Goal: Transaction & Acquisition: Book appointment/travel/reservation

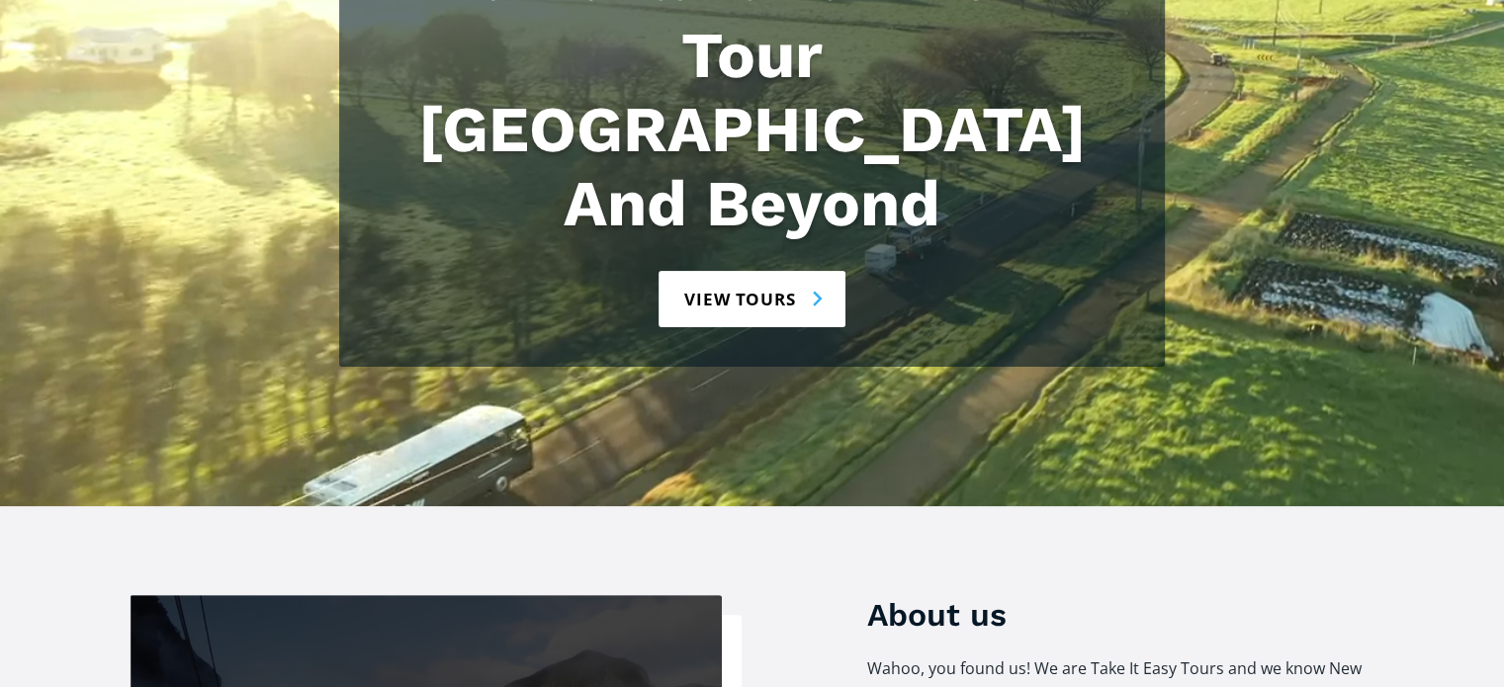
scroll to position [297, 0]
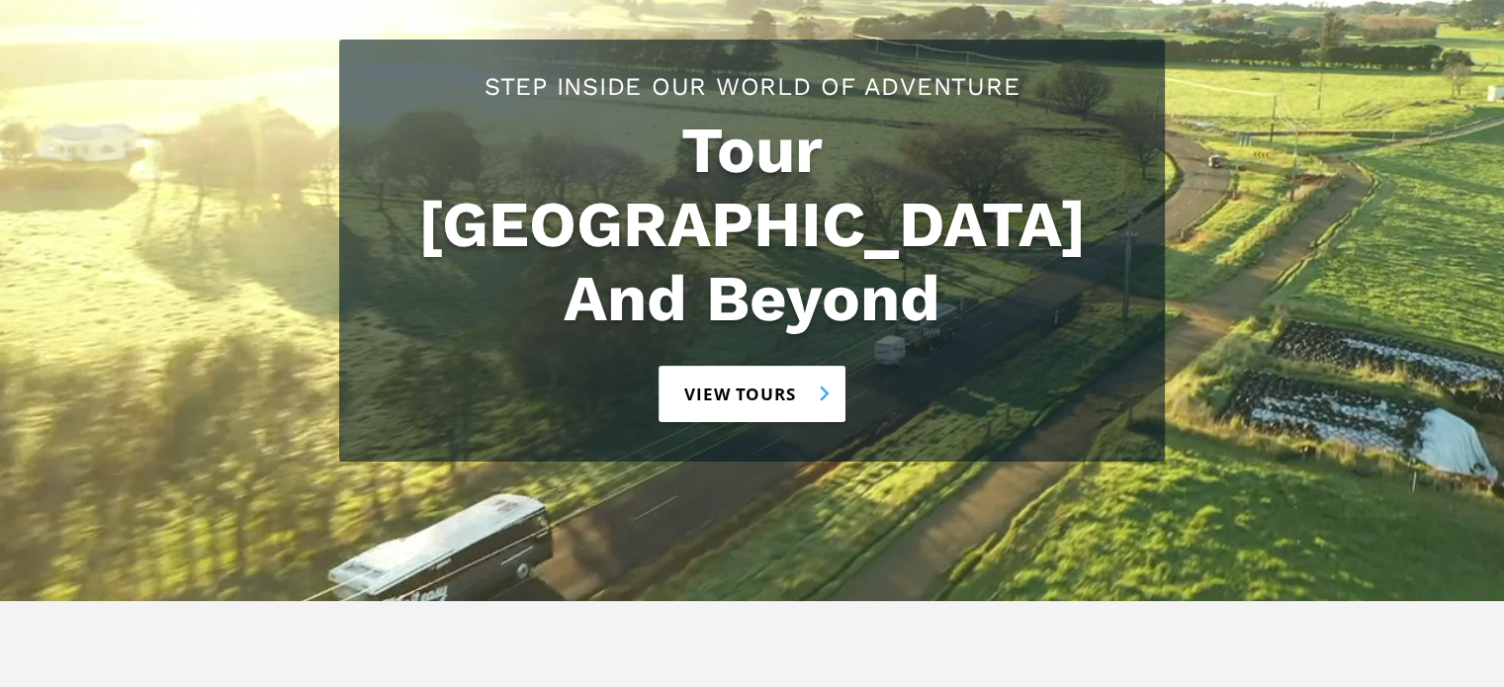
click at [728, 366] on link "View tours" at bounding box center [752, 394] width 187 height 56
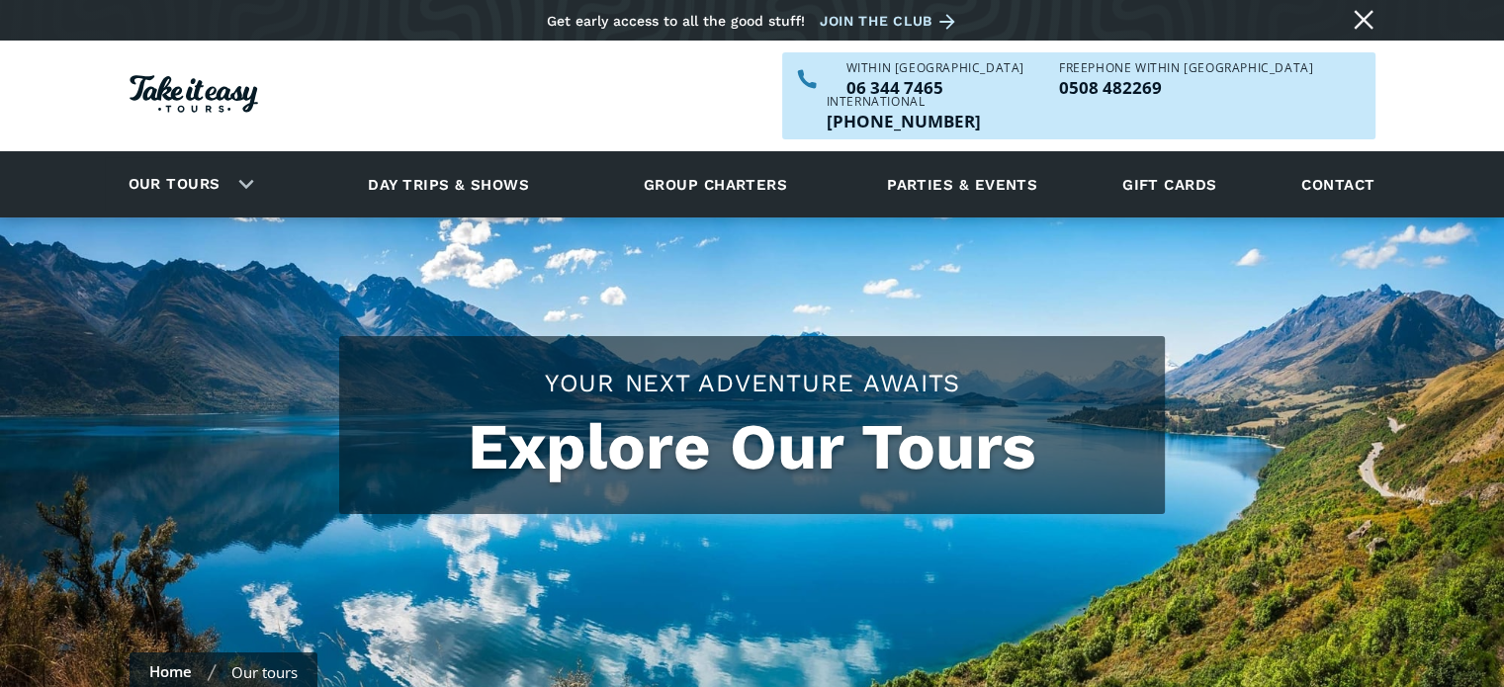
checkbox input "true"
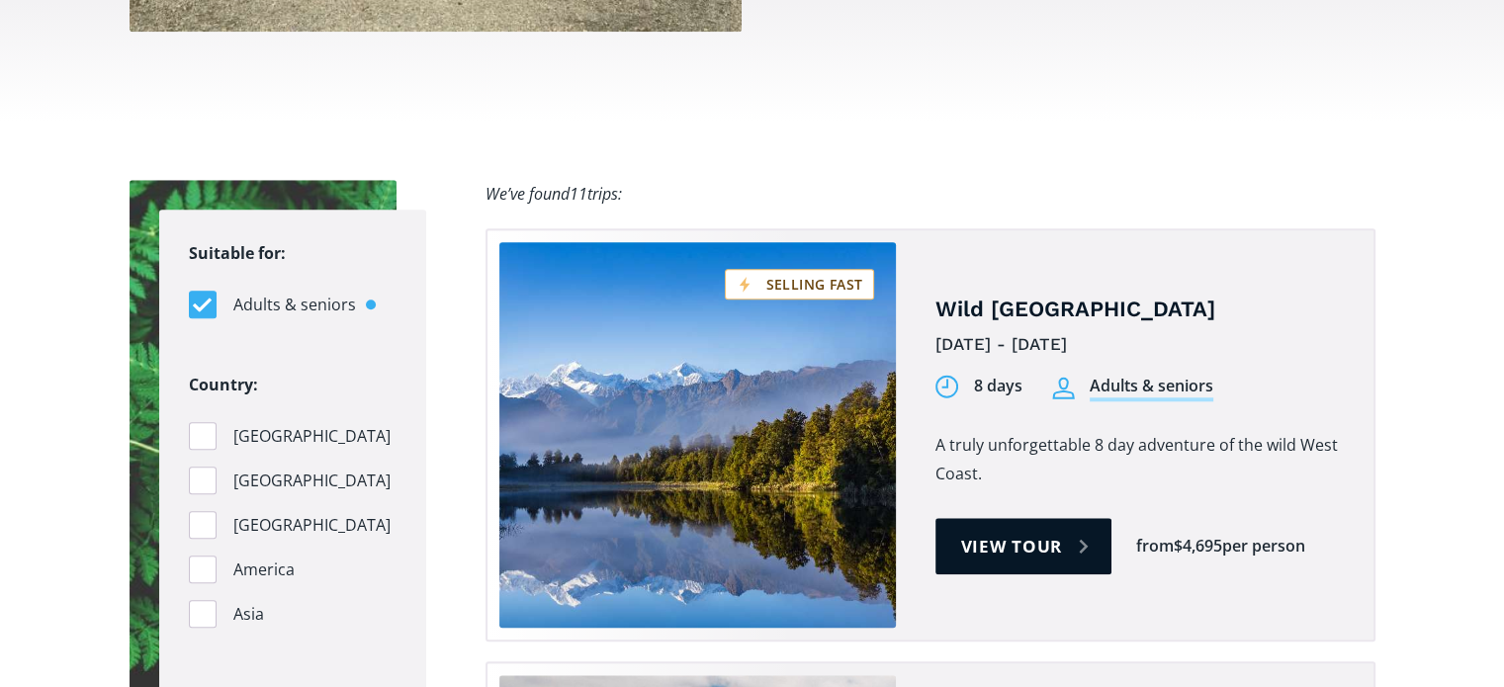
scroll to position [1879, 0]
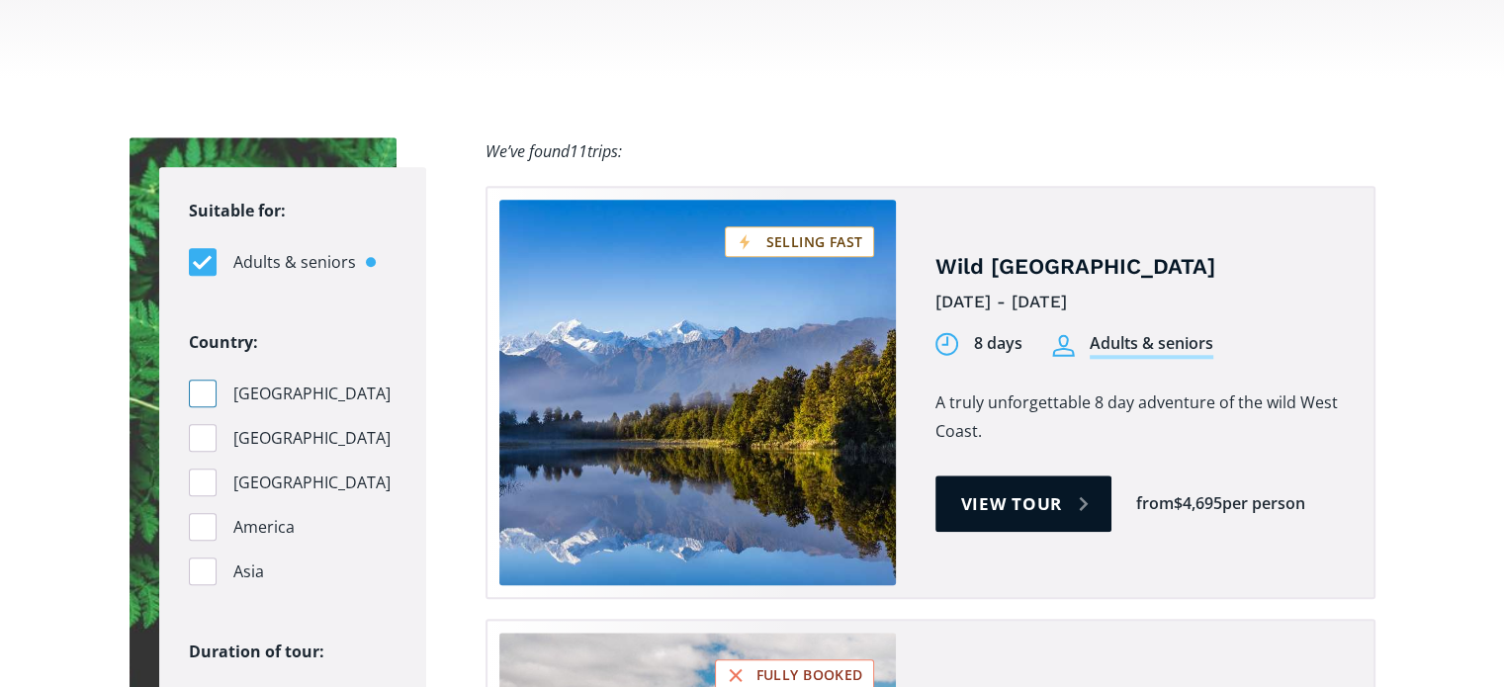
click at [209, 380] on div "Filters" at bounding box center [203, 394] width 28 height 28
click at [202, 388] on input "[GEOGRAPHIC_DATA]" at bounding box center [195, 394] width 13 height 13
checkbox input "true"
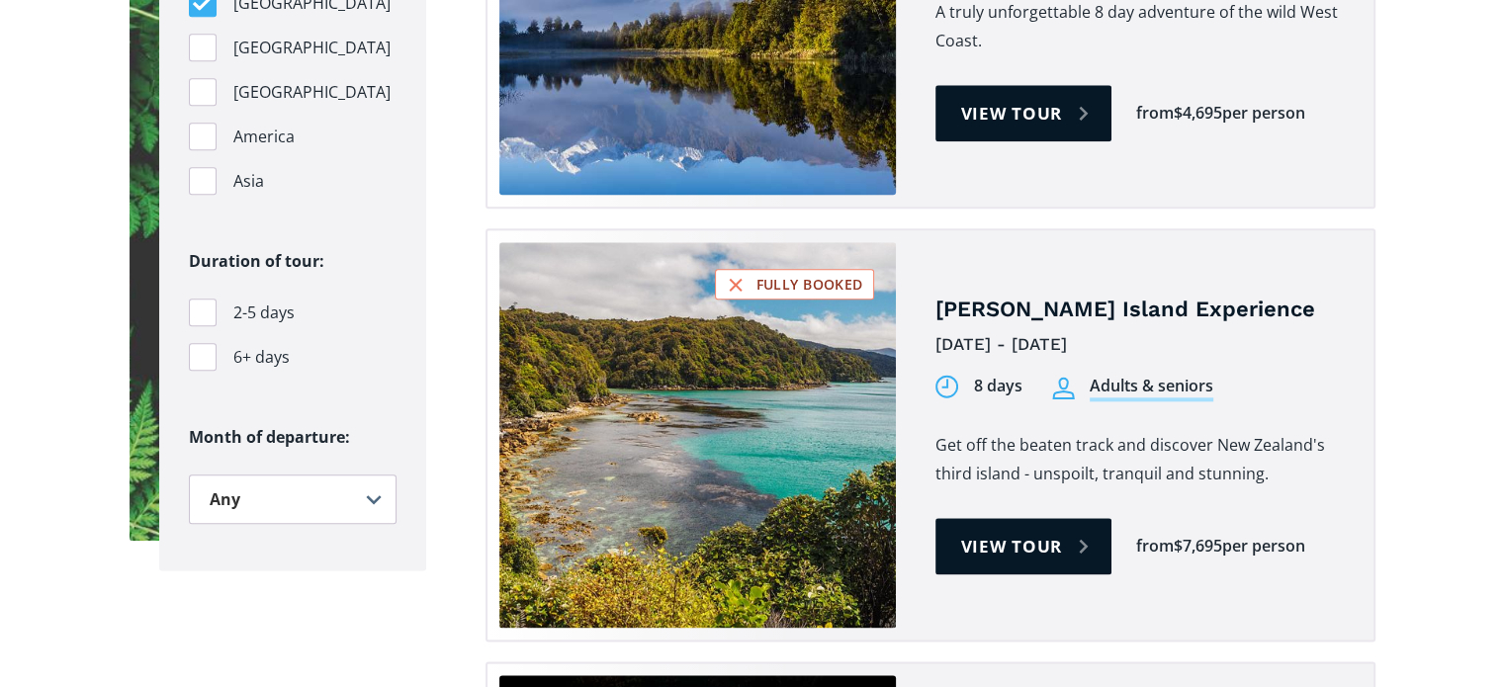
scroll to position [2275, 0]
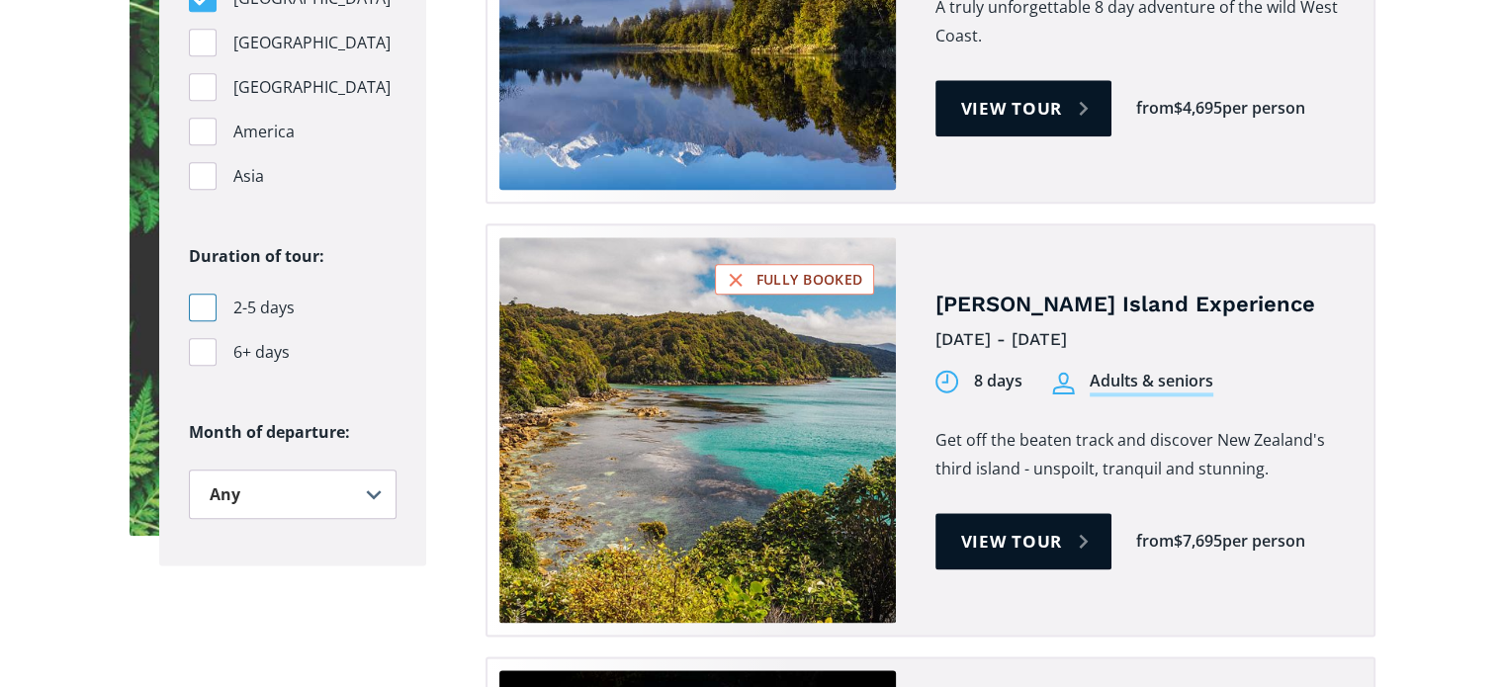
click at [200, 294] on div "Filters" at bounding box center [203, 308] width 28 height 28
click at [200, 302] on input "2-5 days" at bounding box center [195, 308] width 13 height 13
checkbox input "true"
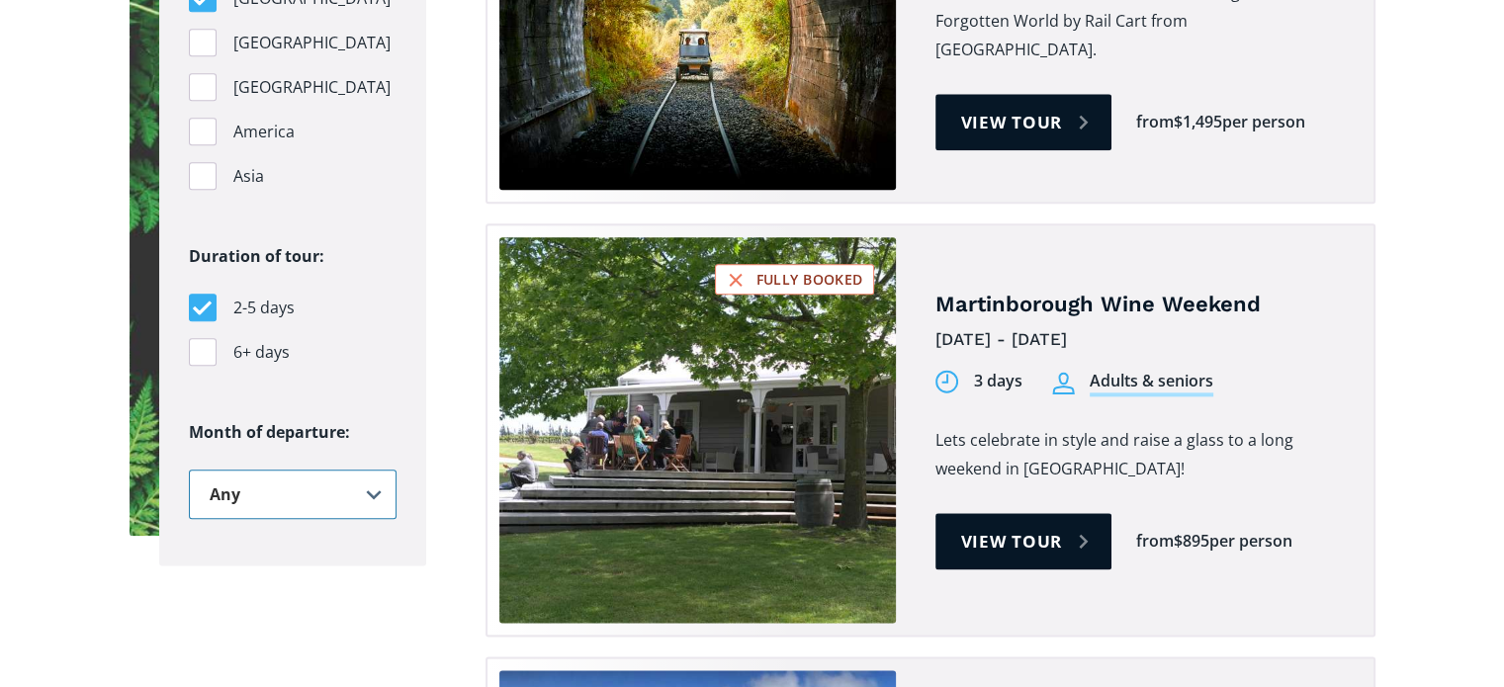
click at [376, 470] on select "Any January February March April May June July August September October Novembe…" at bounding box center [293, 494] width 208 height 49
click at [189, 470] on select "Any January February March April May June July August September October Novembe…" at bounding box center [293, 494] width 208 height 49
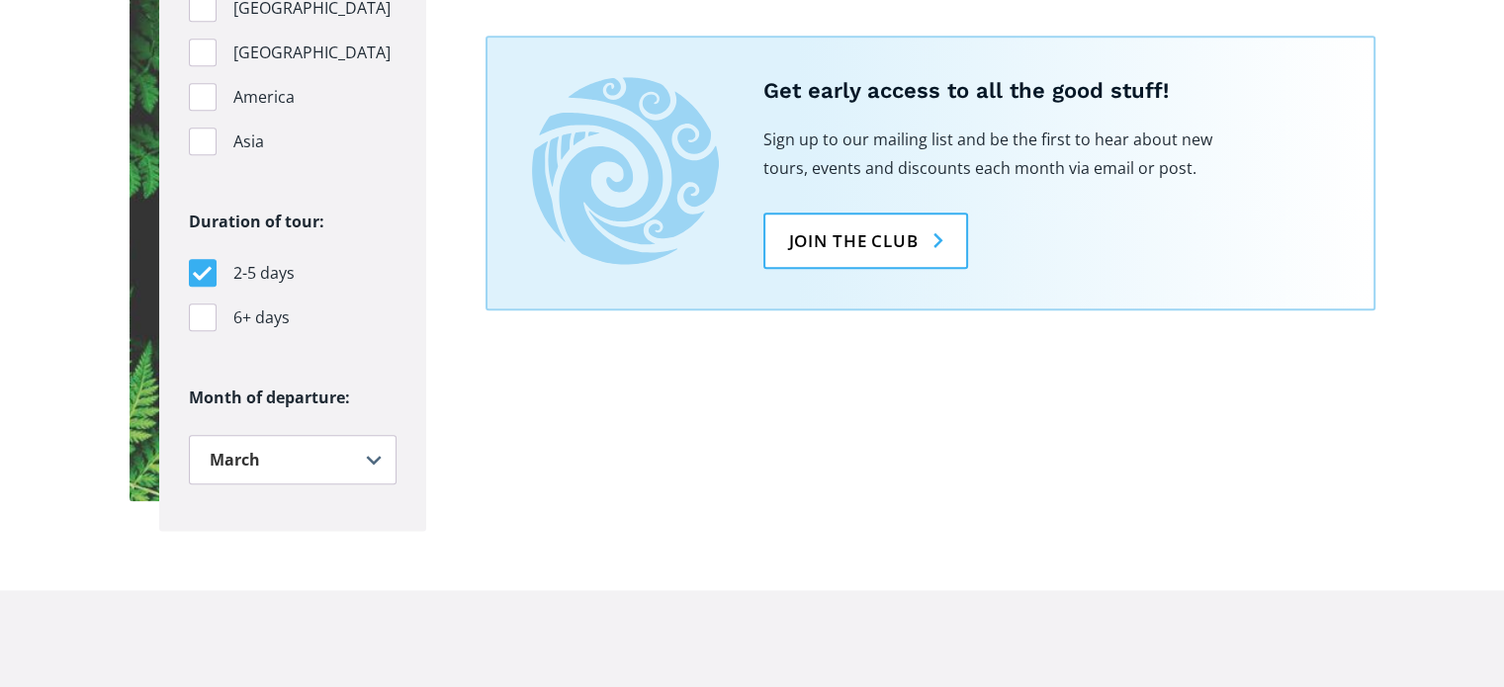
scroll to position [2374, 0]
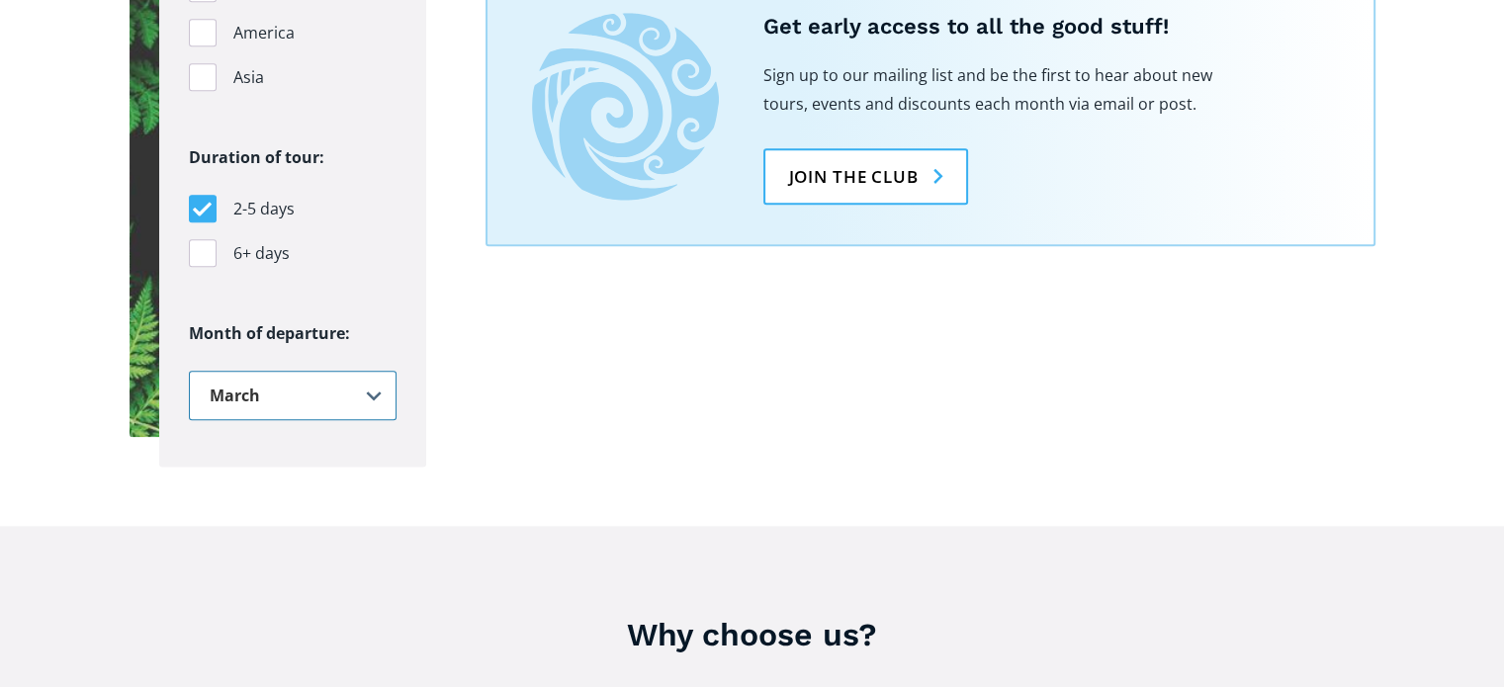
click at [376, 371] on select "Any January February March April May June July August September October Novembe…" at bounding box center [293, 395] width 208 height 49
select select ".april"
click at [189, 371] on select "Any January February March April May June July August September October Novembe…" at bounding box center [293, 395] width 208 height 49
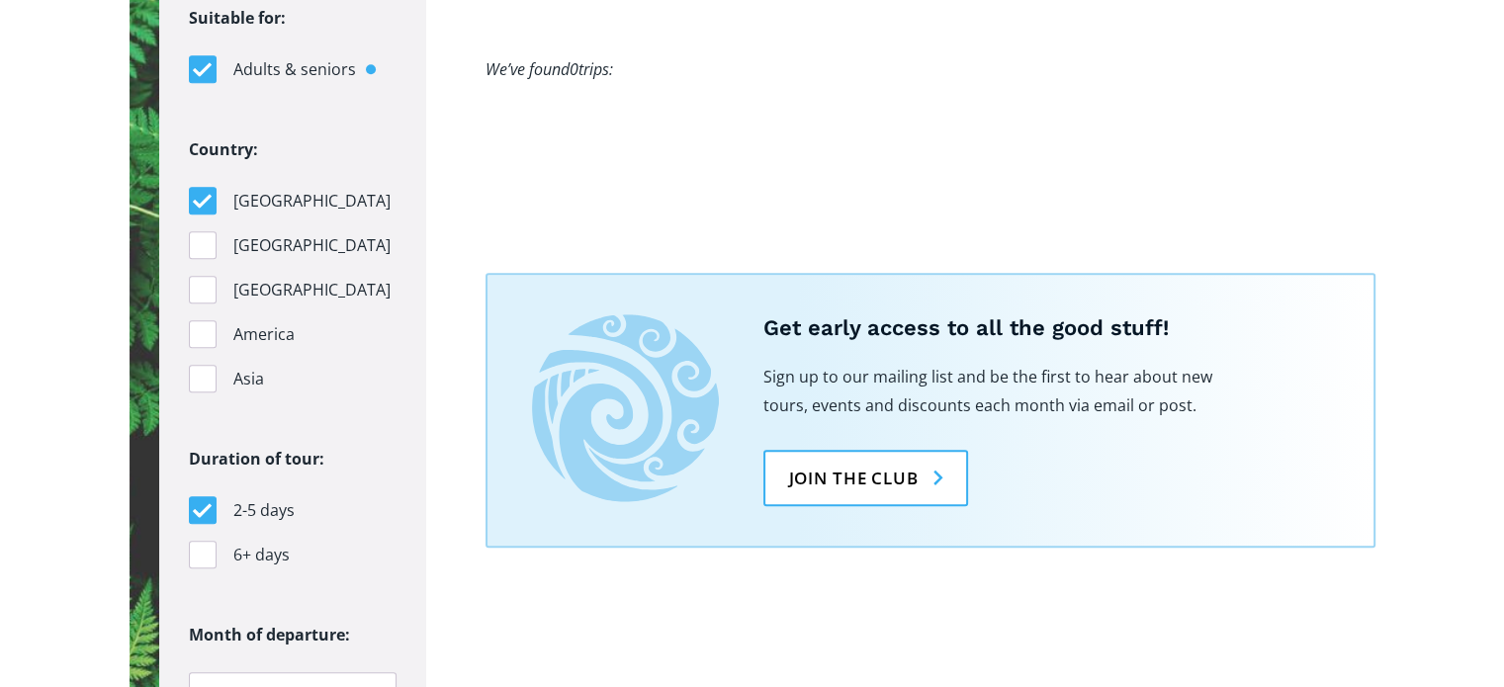
scroll to position [2077, 0]
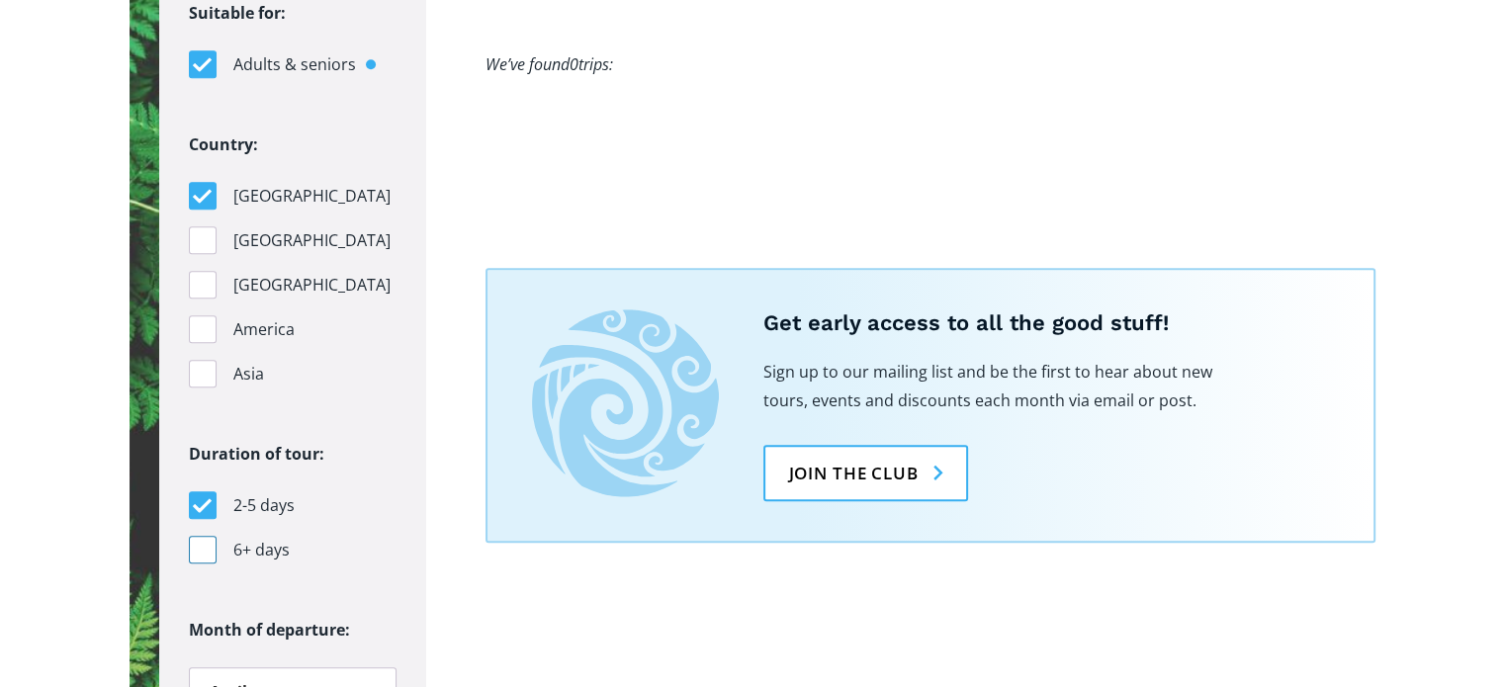
click at [201, 536] on div "Filters" at bounding box center [203, 550] width 28 height 28
click at [201, 544] on input "6+ days" at bounding box center [195, 550] width 13 height 13
checkbox input "true"
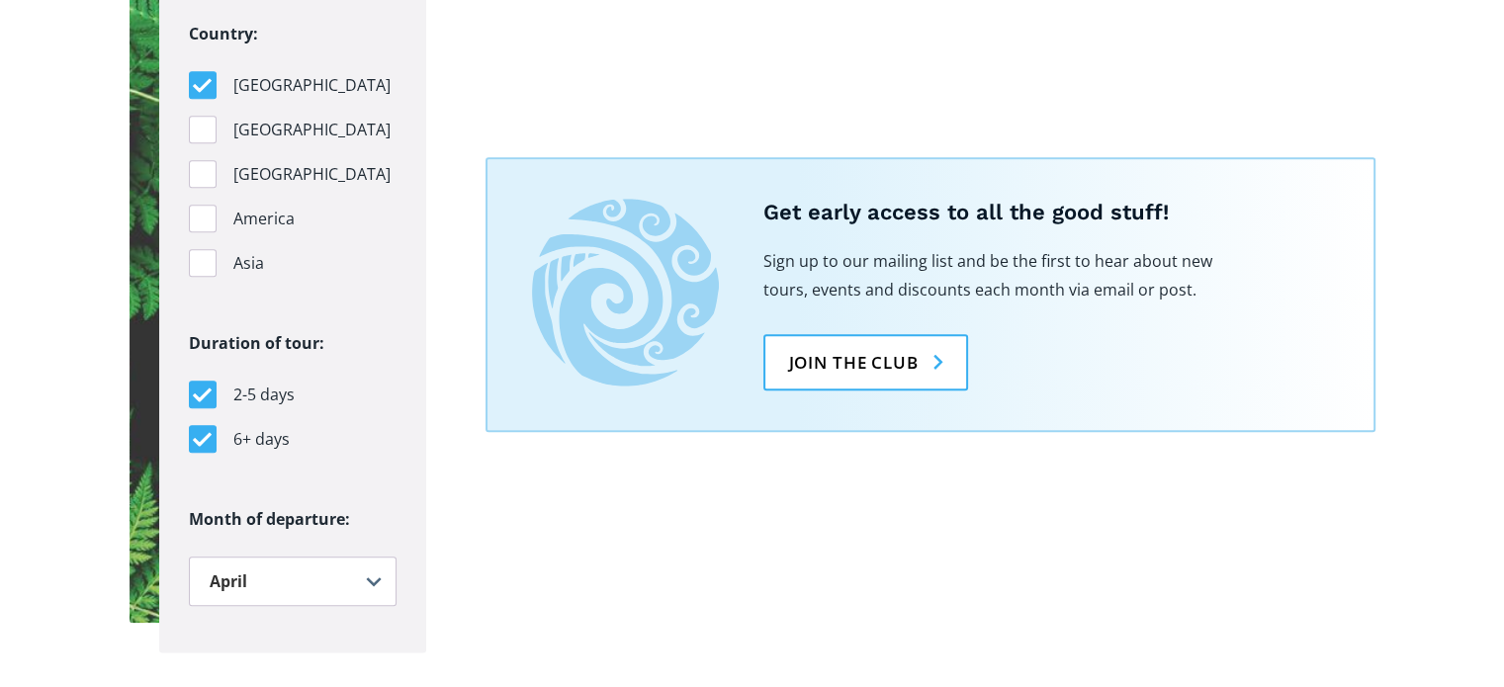
scroll to position [2275, 0]
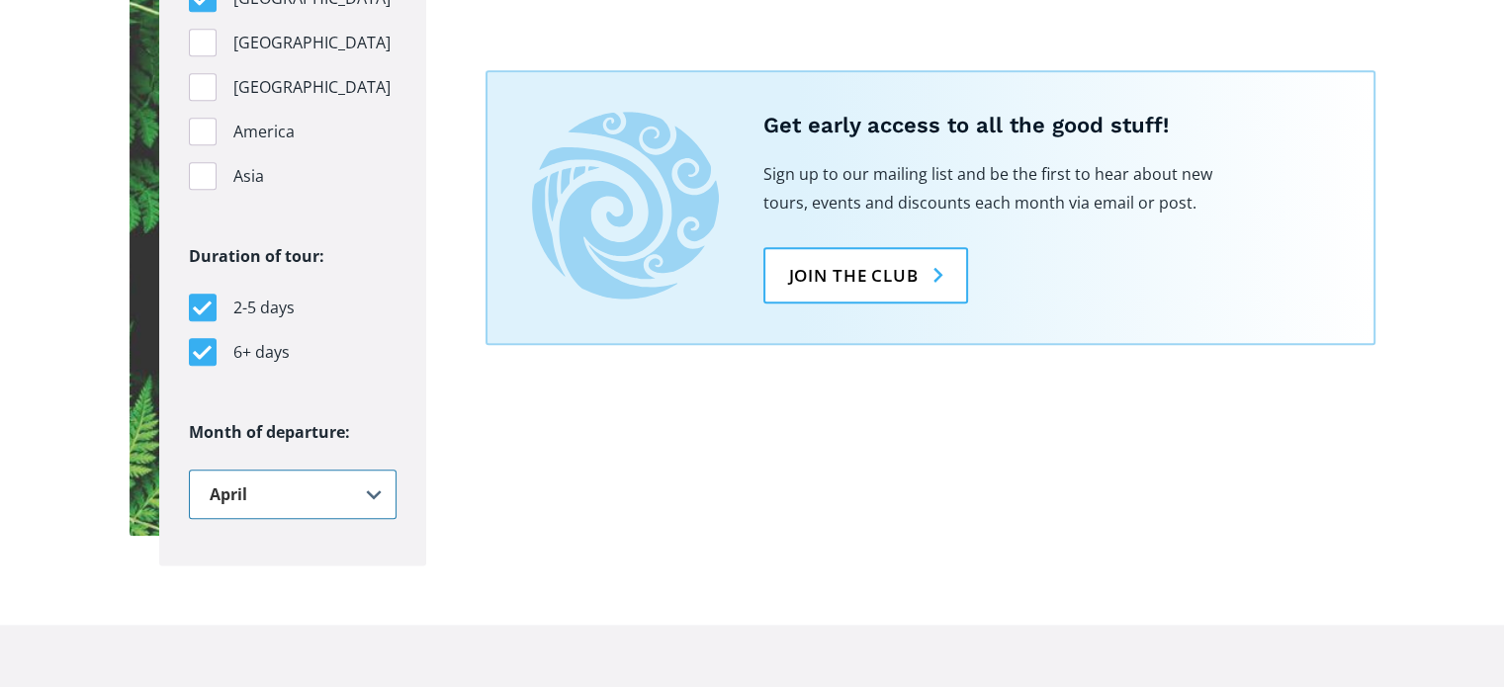
click at [371, 470] on select "Any January February March April May June July August September October Novembe…" at bounding box center [293, 494] width 208 height 49
click at [189, 470] on select "Any January February March April May June July August September October Novembe…" at bounding box center [293, 494] width 208 height 49
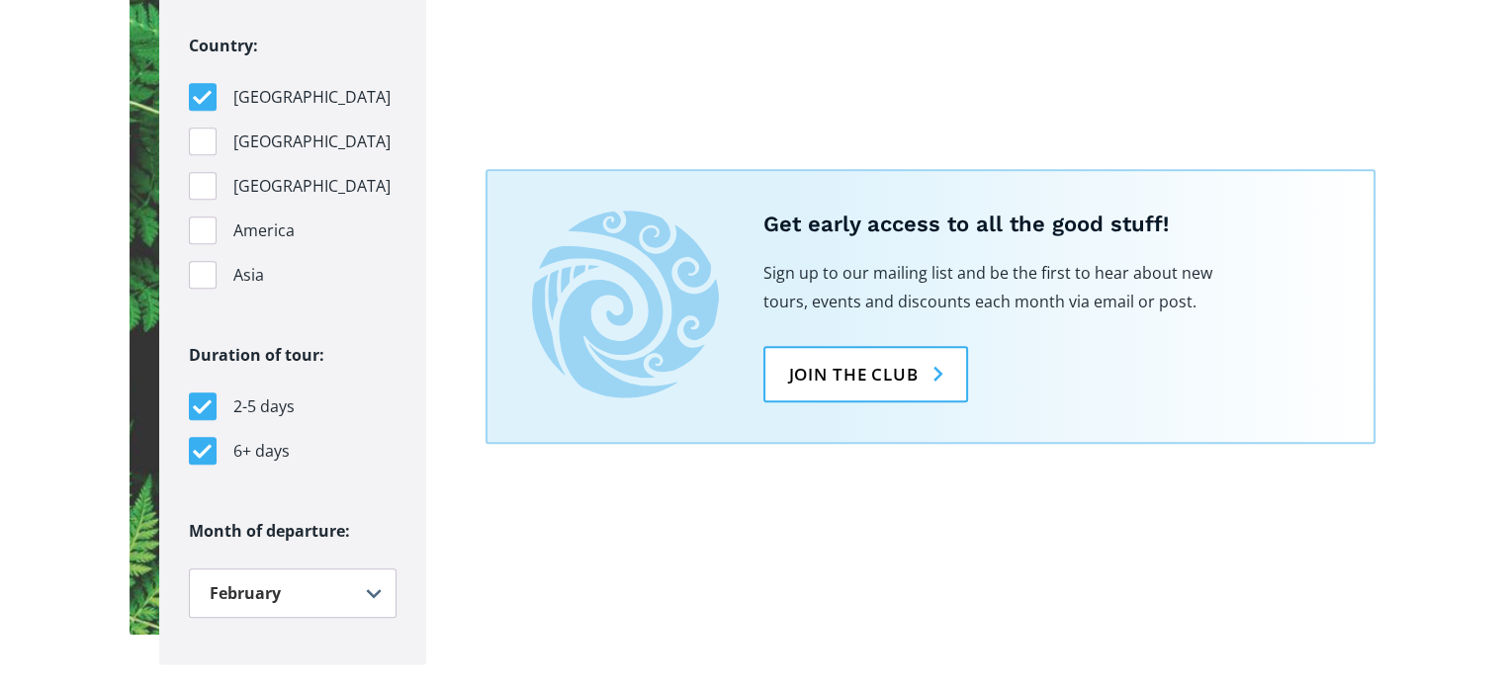
scroll to position [2077, 0]
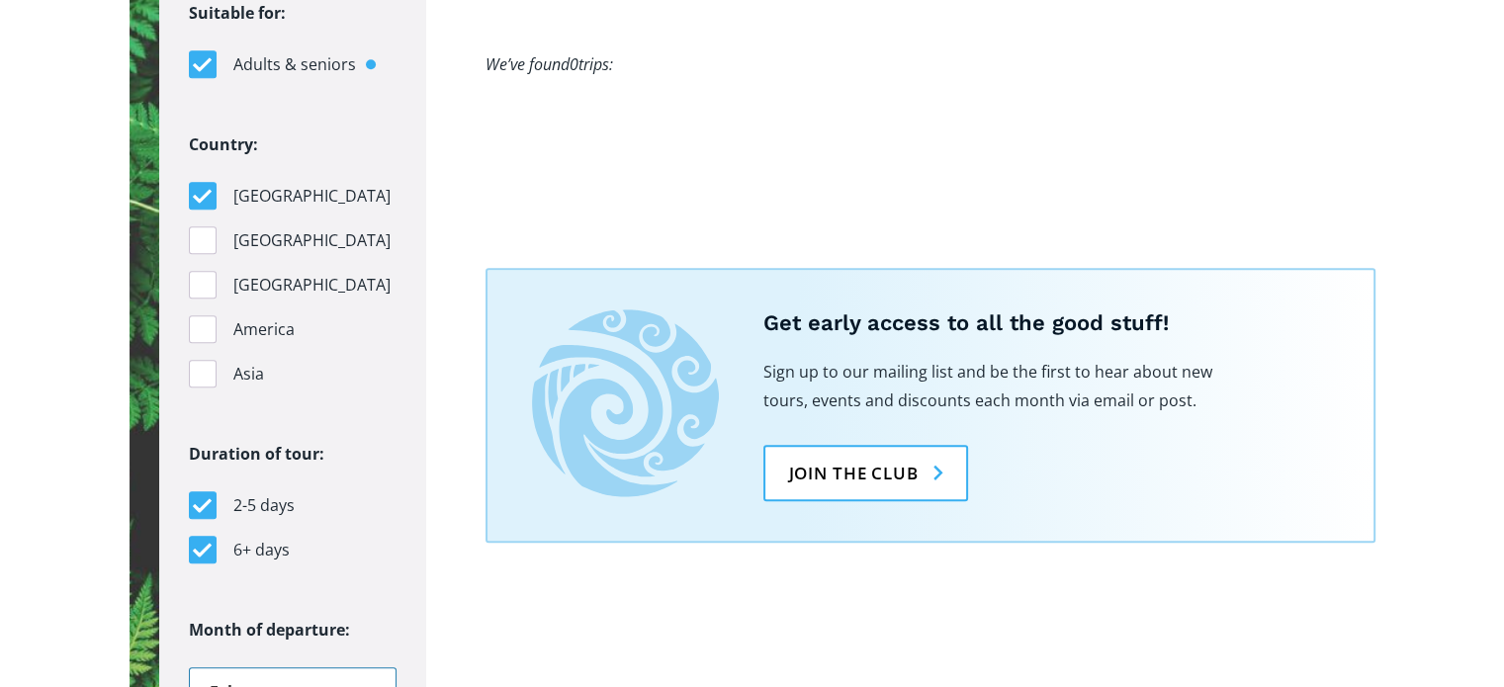
click at [377, 668] on select "Any January February March April May June July August September October Novembe…" at bounding box center [293, 692] width 208 height 49
click at [189, 668] on select "Any January February March April May June July August September October Novembe…" at bounding box center [293, 692] width 208 height 49
click at [362, 668] on select "Any January February March April May June July August September October Novembe…" at bounding box center [293, 692] width 208 height 49
select select ".november"
click at [189, 668] on select "Any January February March April May June July August September October Novembe…" at bounding box center [293, 692] width 208 height 49
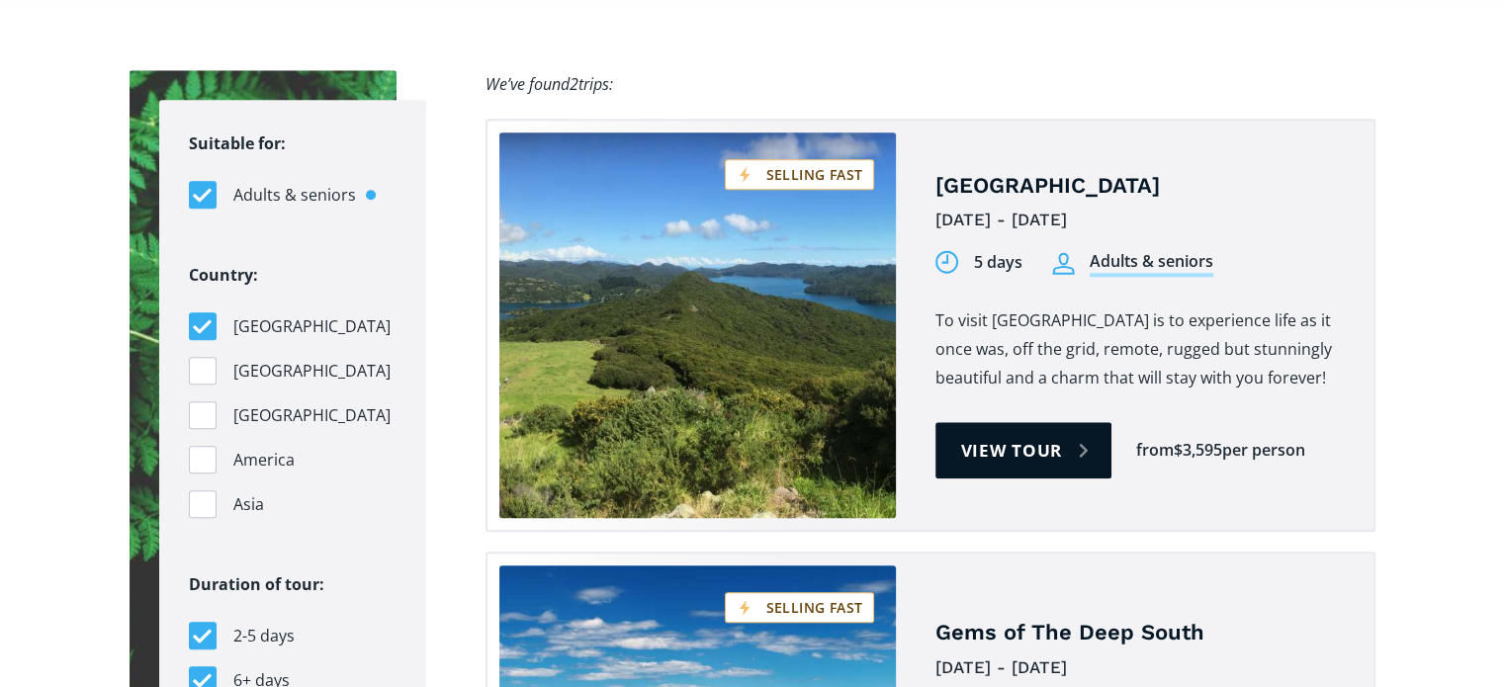
scroll to position [1978, 0]
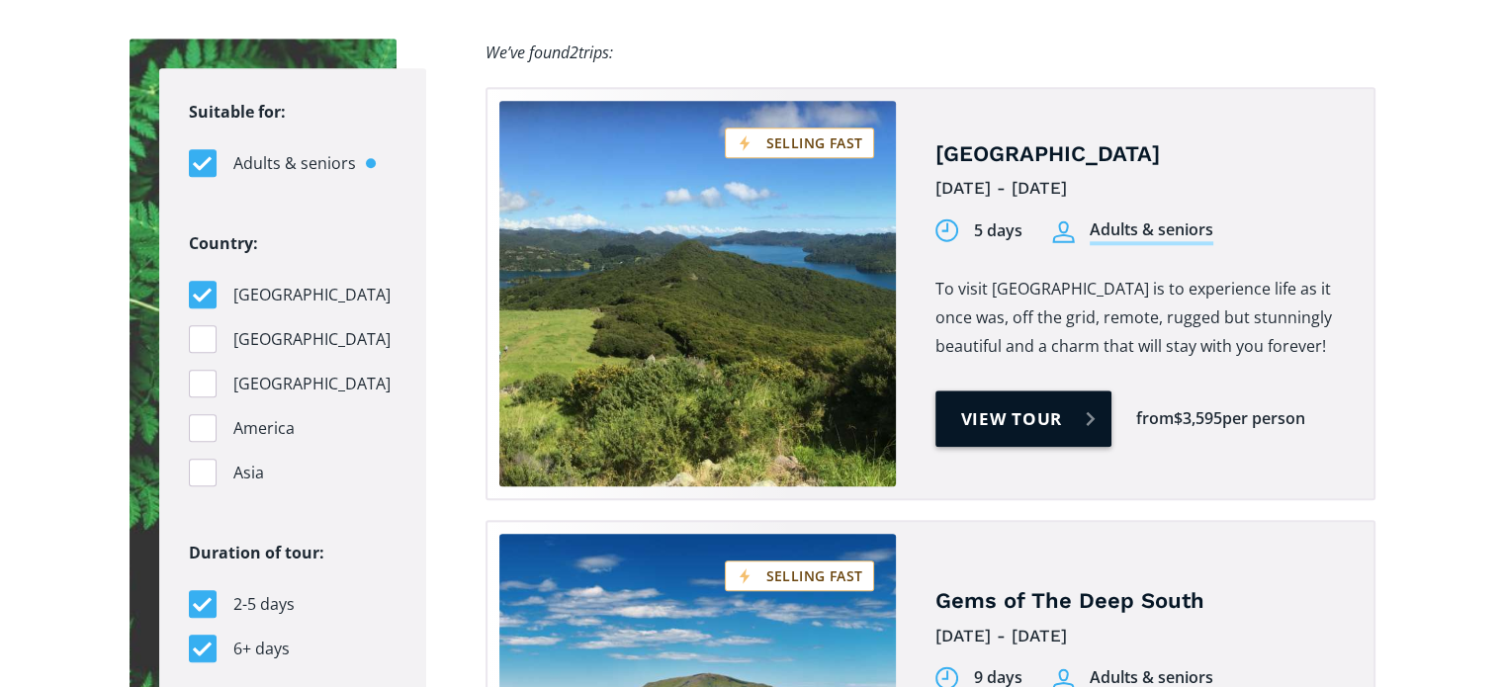
click at [1002, 391] on link "View tour" at bounding box center [1024, 419] width 177 height 56
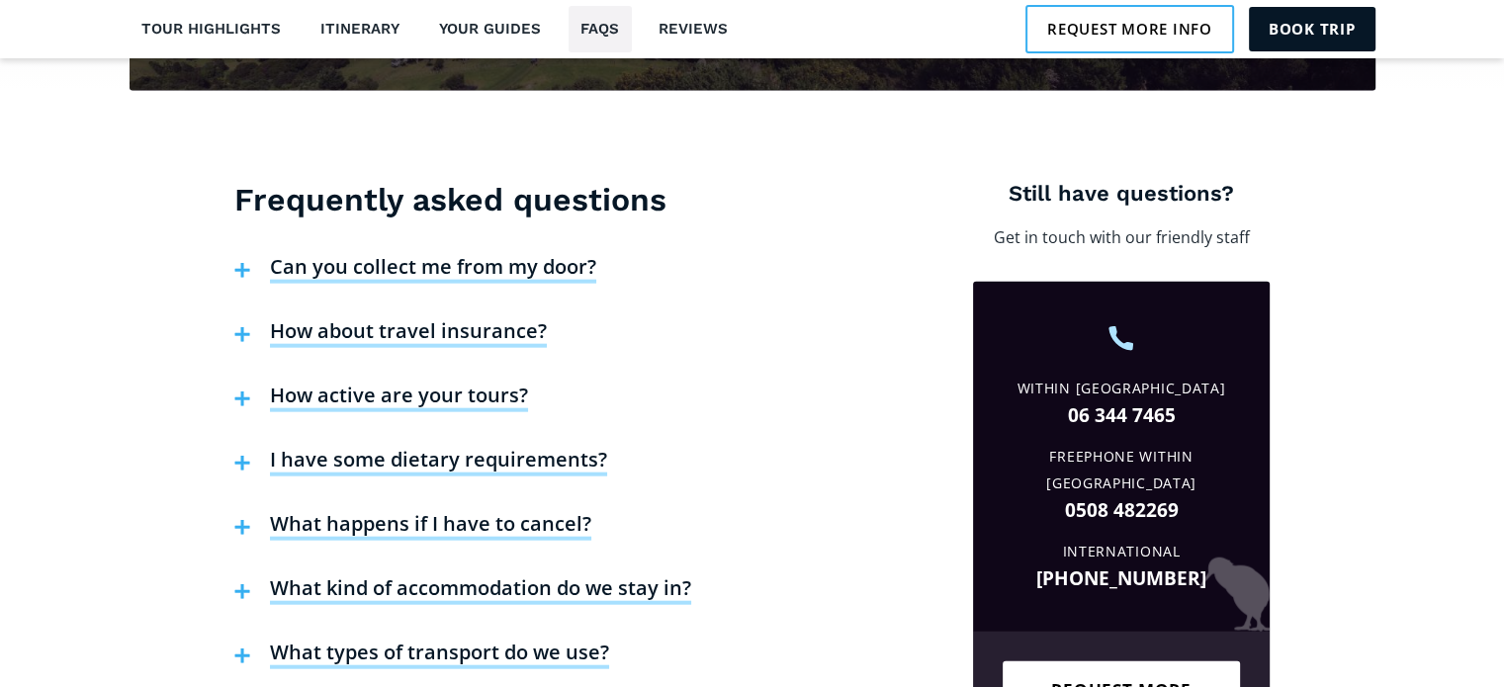
scroll to position [4748, 0]
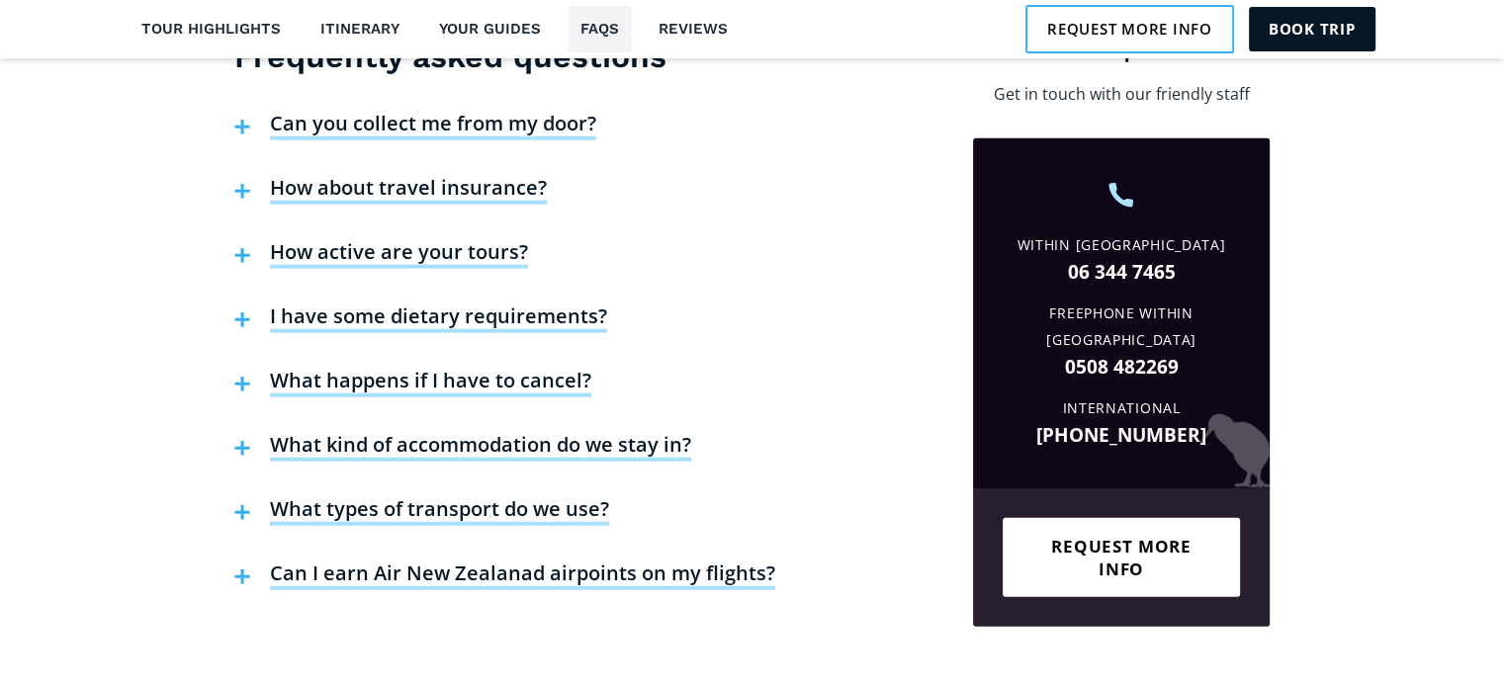
click at [390, 111] on h4 "Can you collect me from my door?" at bounding box center [433, 126] width 326 height 30
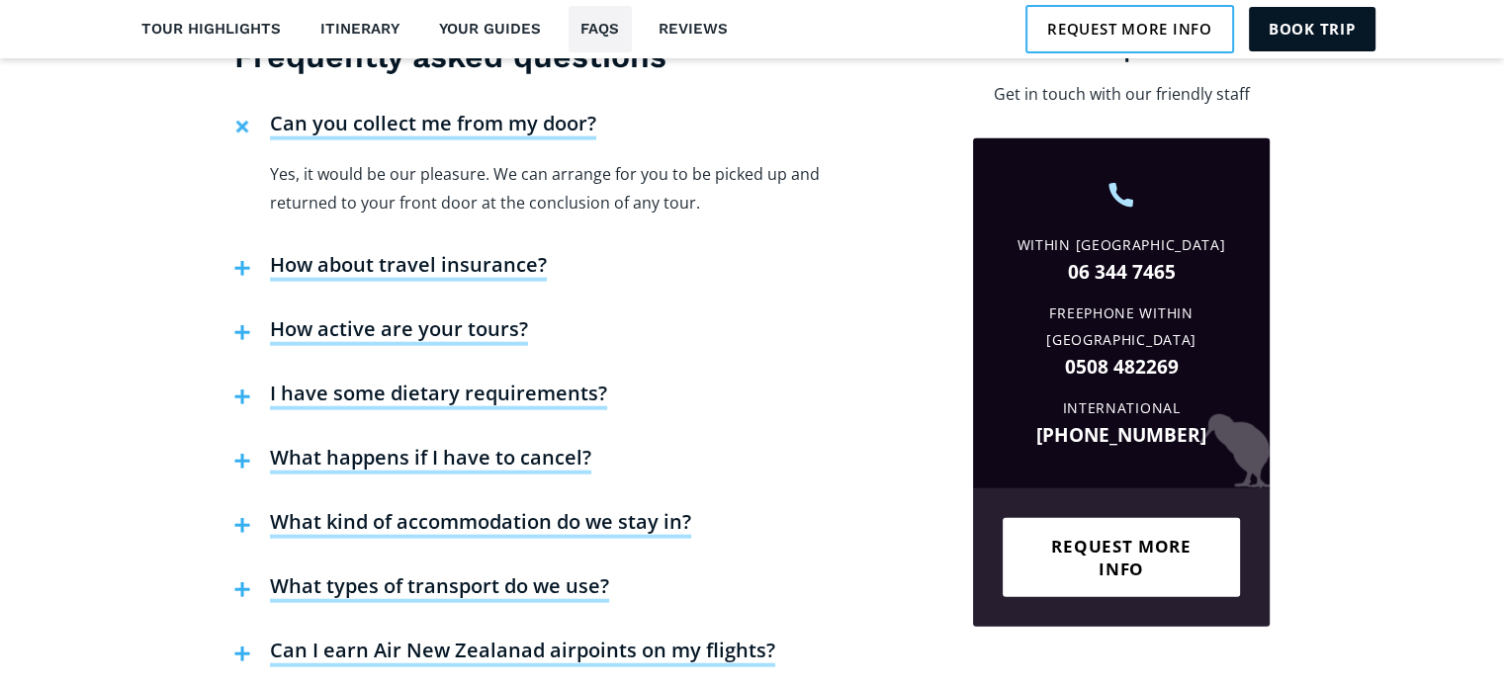
click at [423, 317] on h4 "How active are your tours?" at bounding box center [399, 332] width 258 height 30
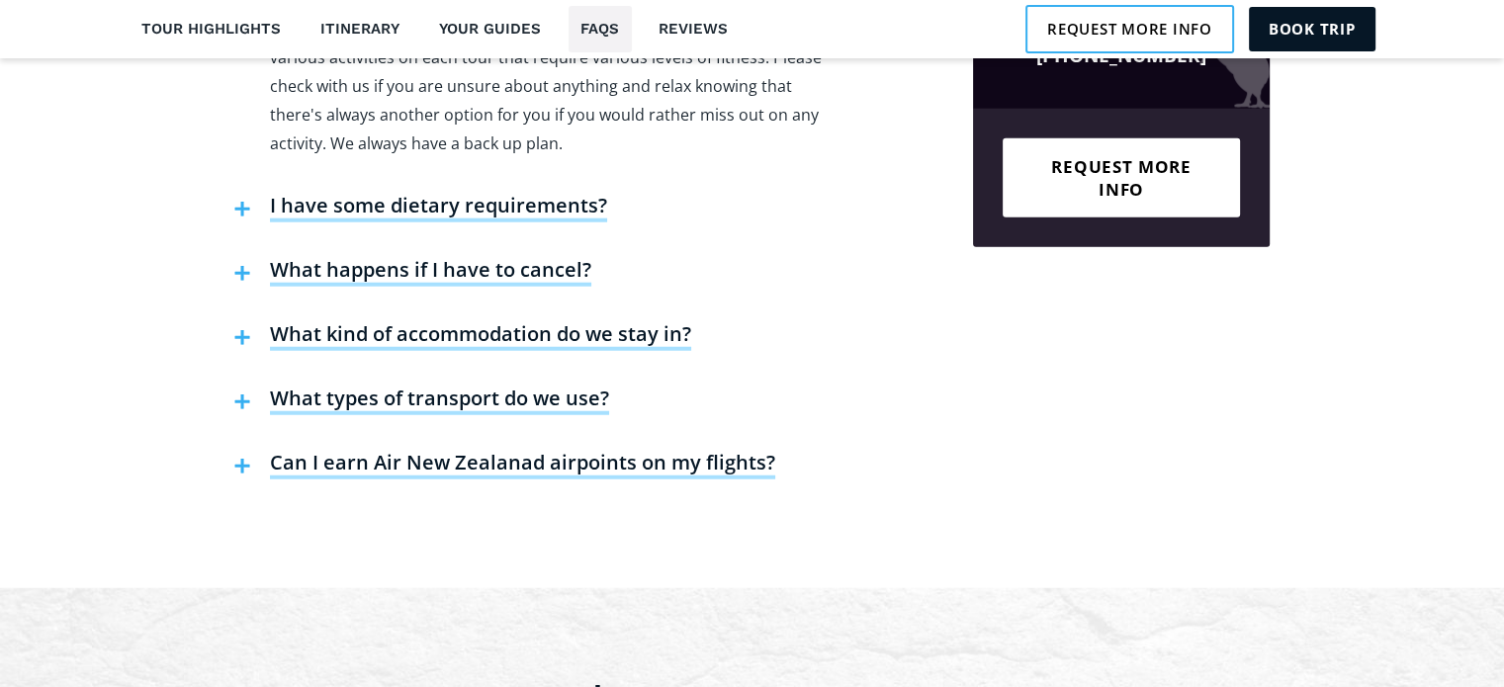
scroll to position [5143, 0]
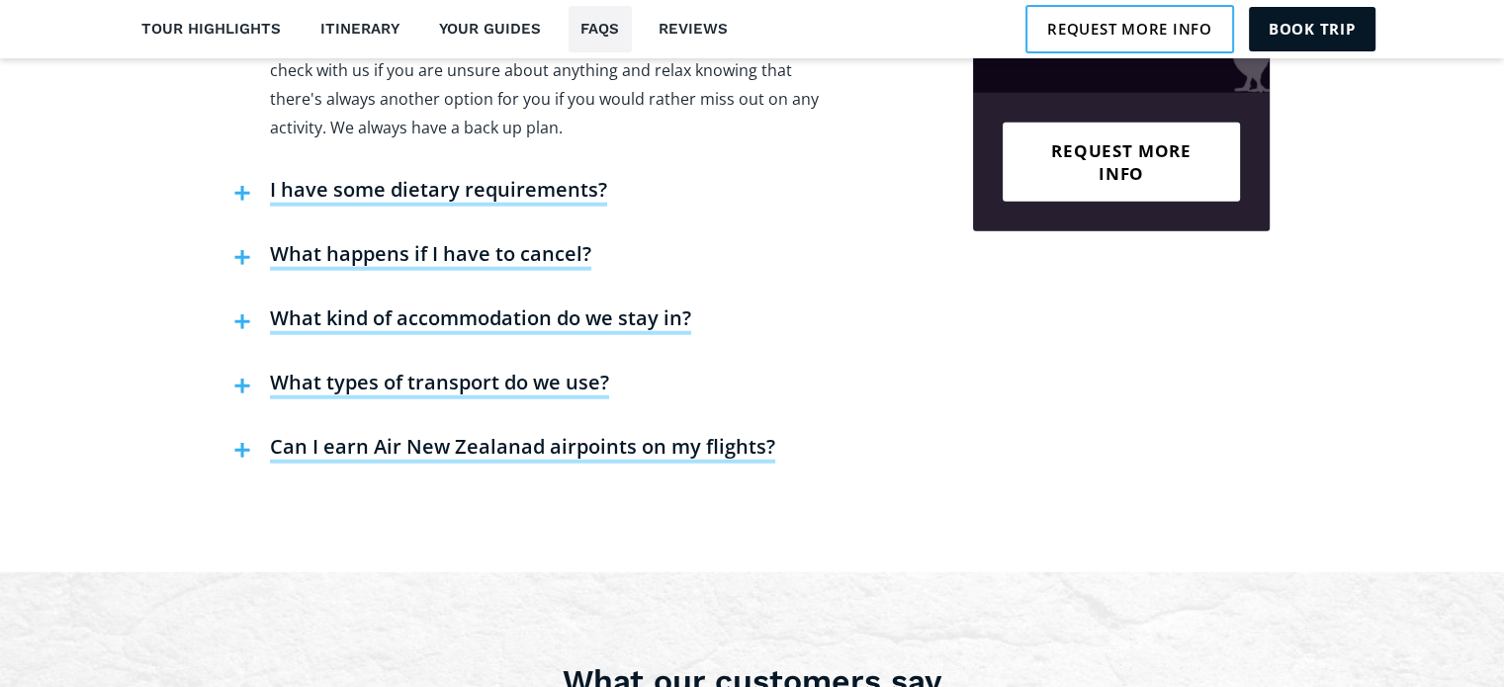
click at [547, 306] on h4 "What kind of accommodation do we stay in?" at bounding box center [480, 321] width 421 height 30
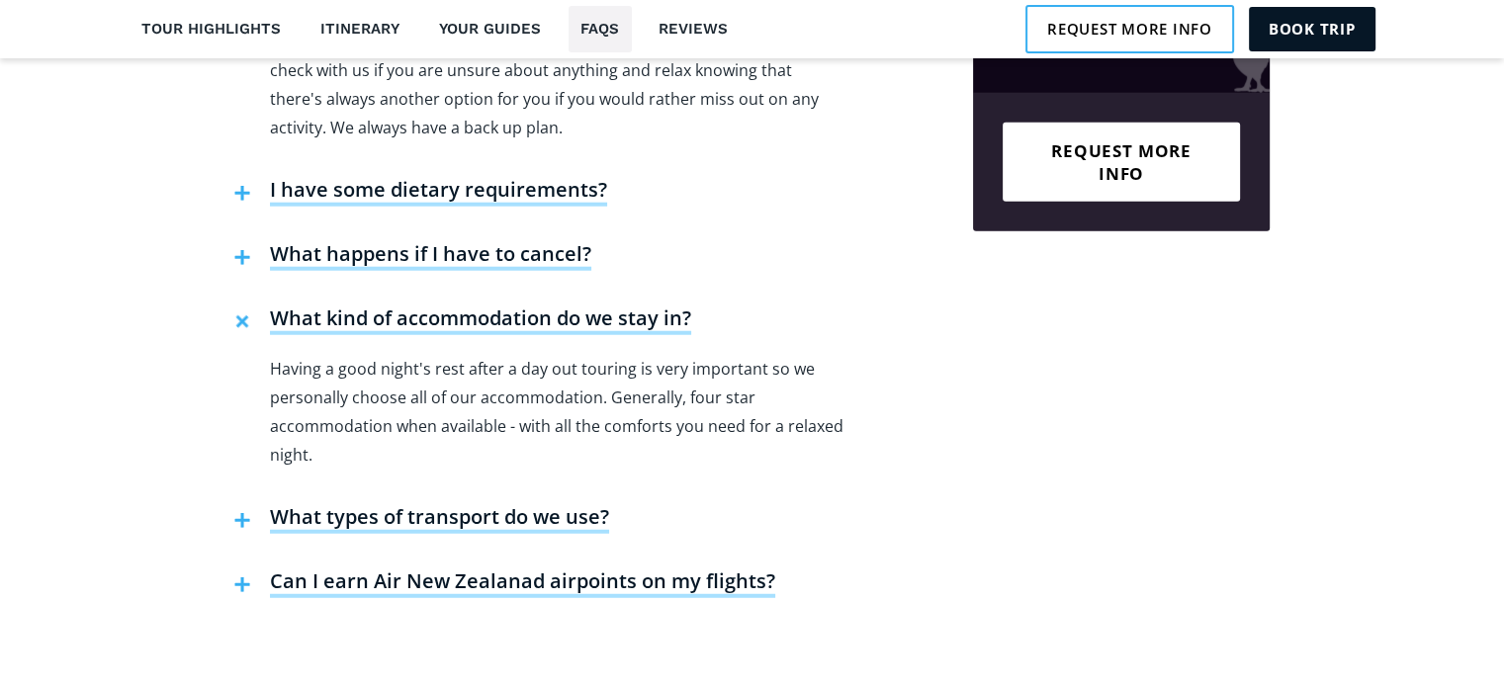
click at [489, 504] on h4 "What types of transport do we use?" at bounding box center [439, 519] width 339 height 30
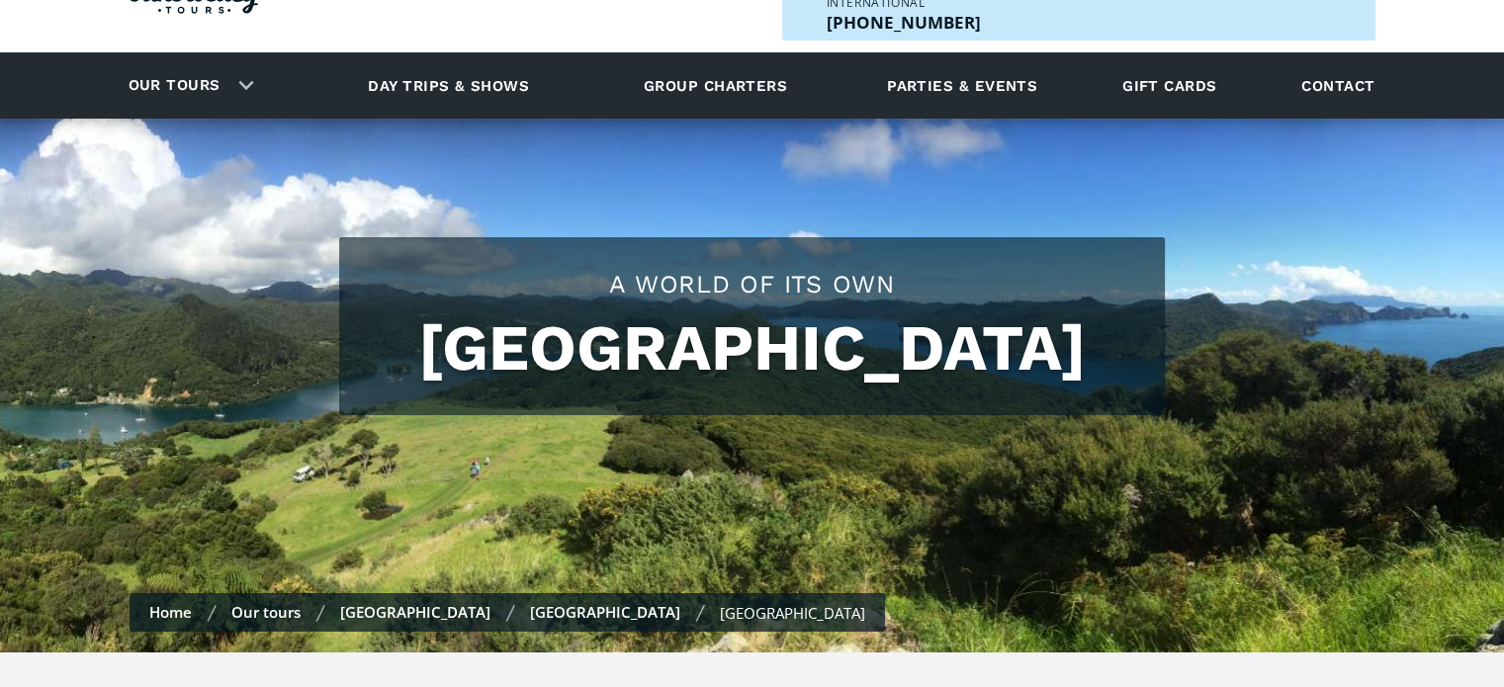
scroll to position [198, 0]
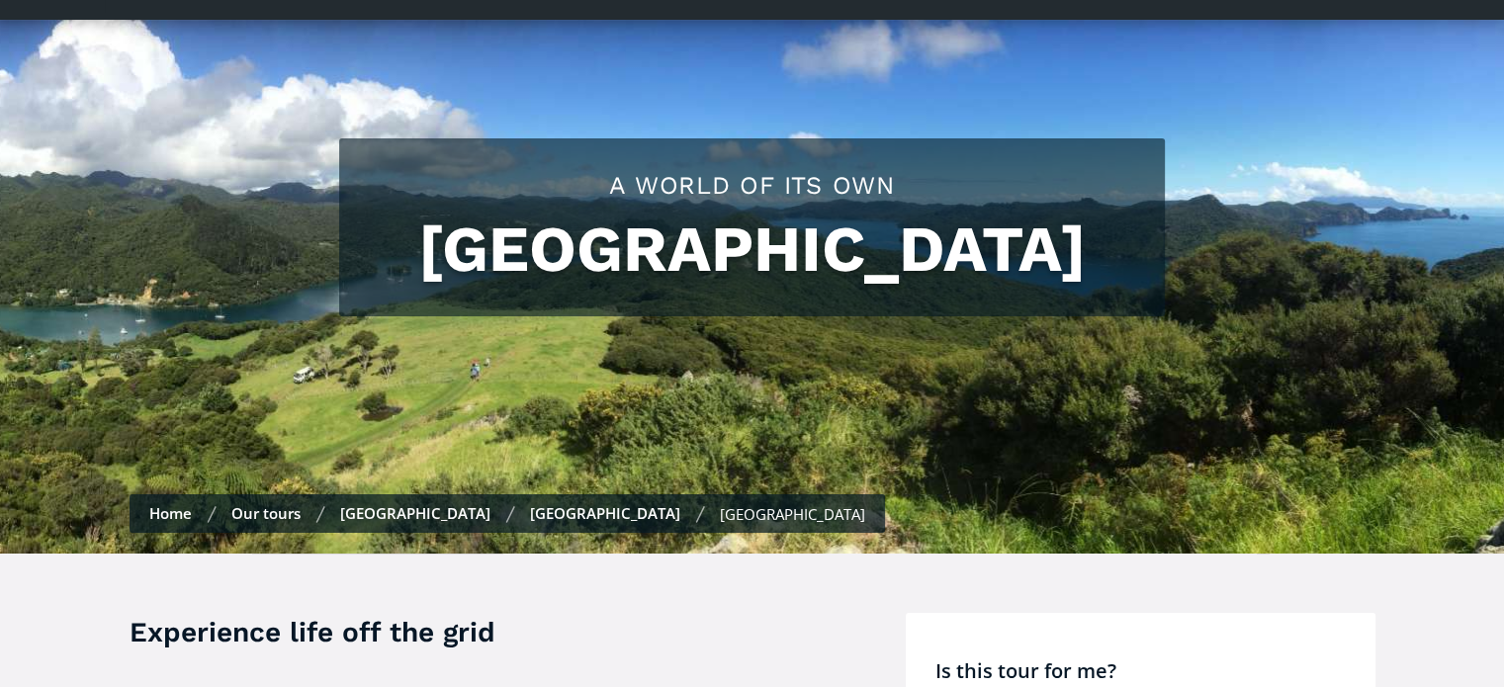
click at [257, 503] on link "Our tours" at bounding box center [265, 513] width 69 height 20
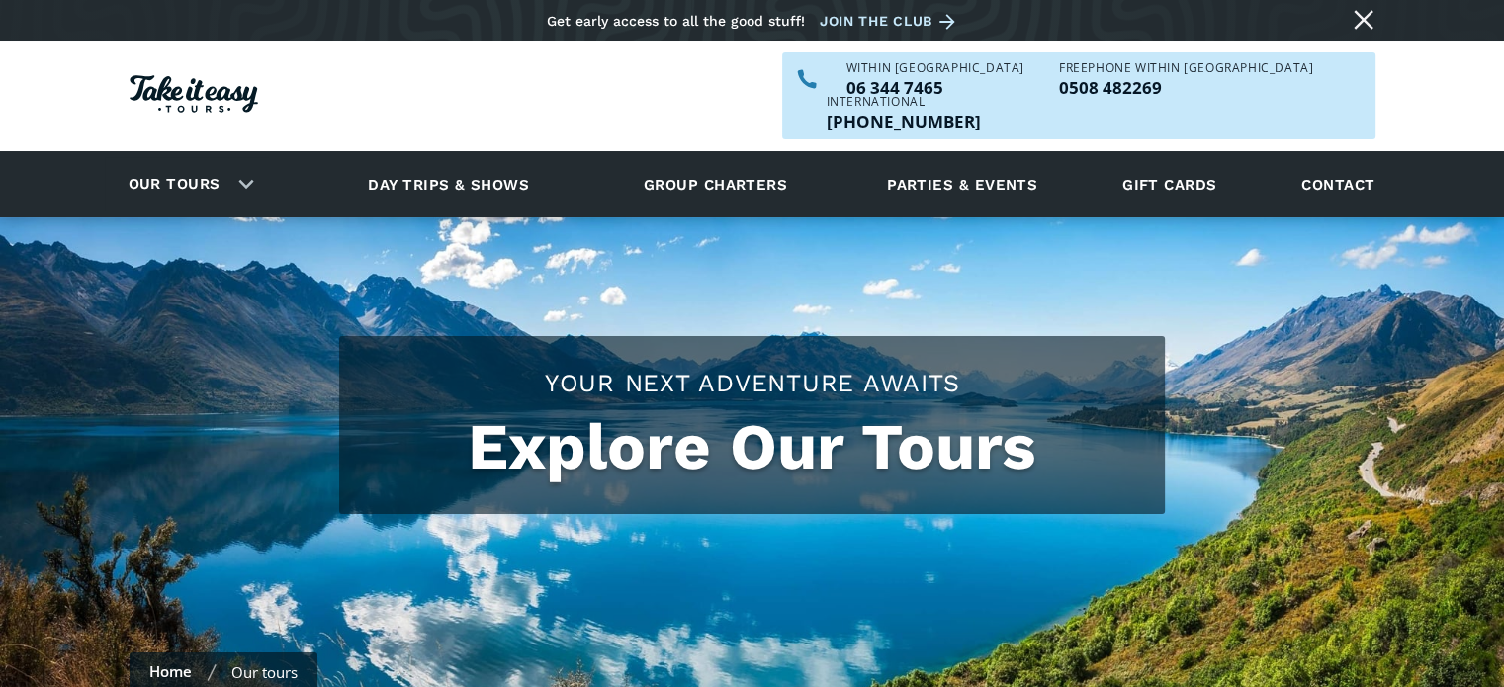
checkbox input "true"
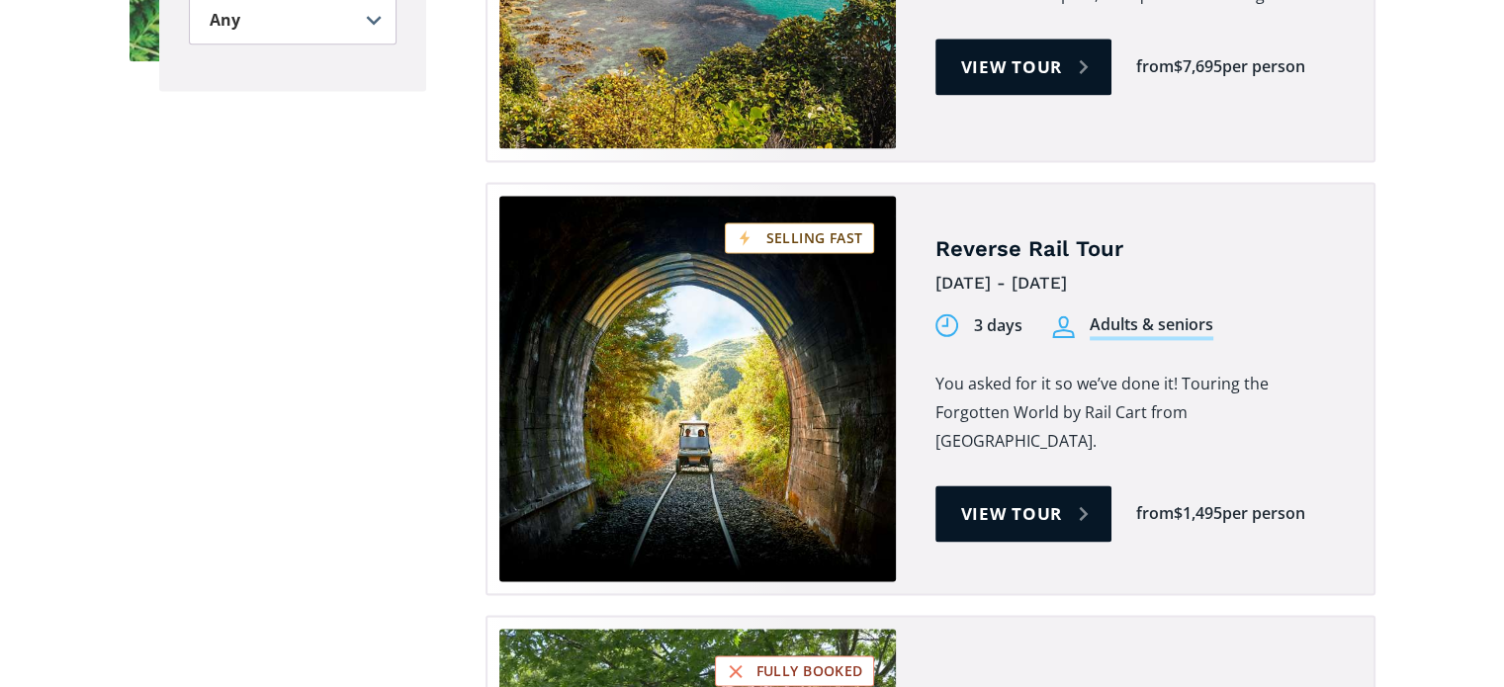
scroll to position [2770, 0]
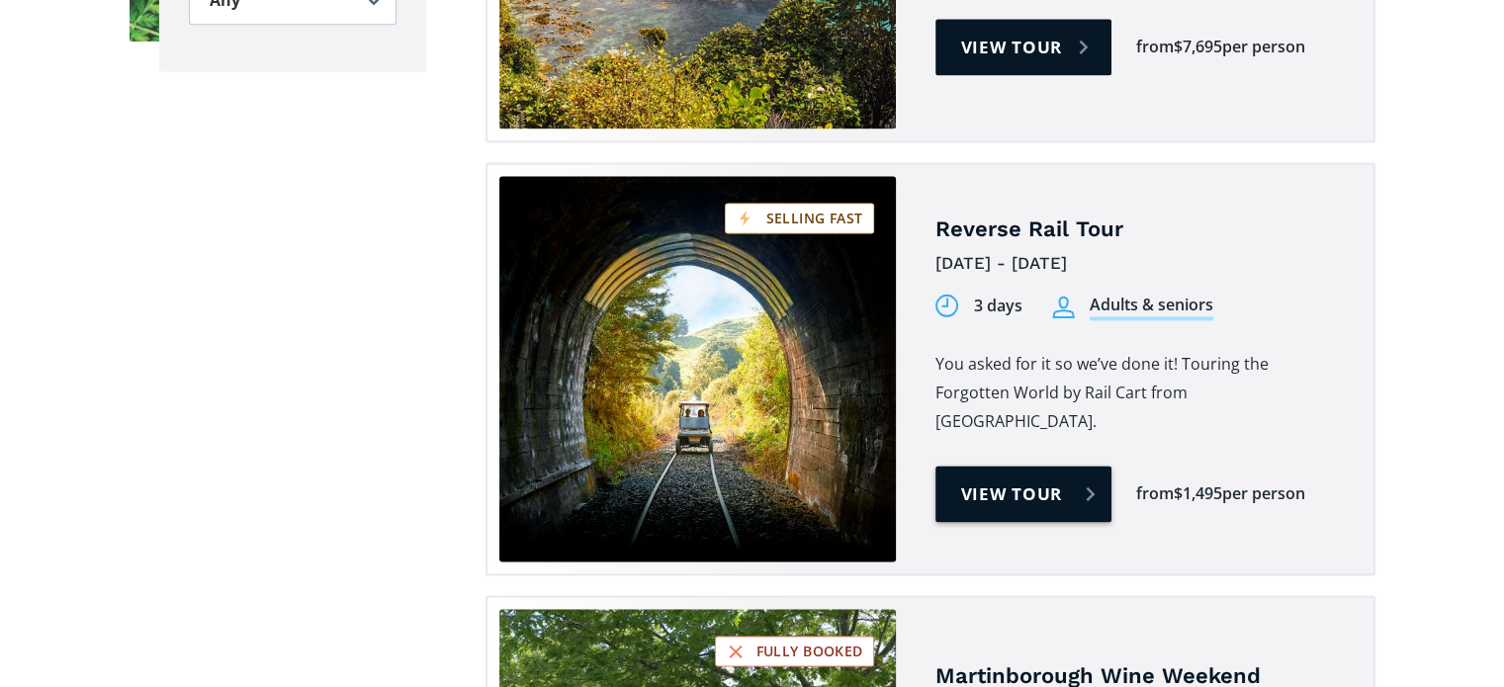
click at [999, 466] on link "View tour" at bounding box center [1024, 494] width 177 height 56
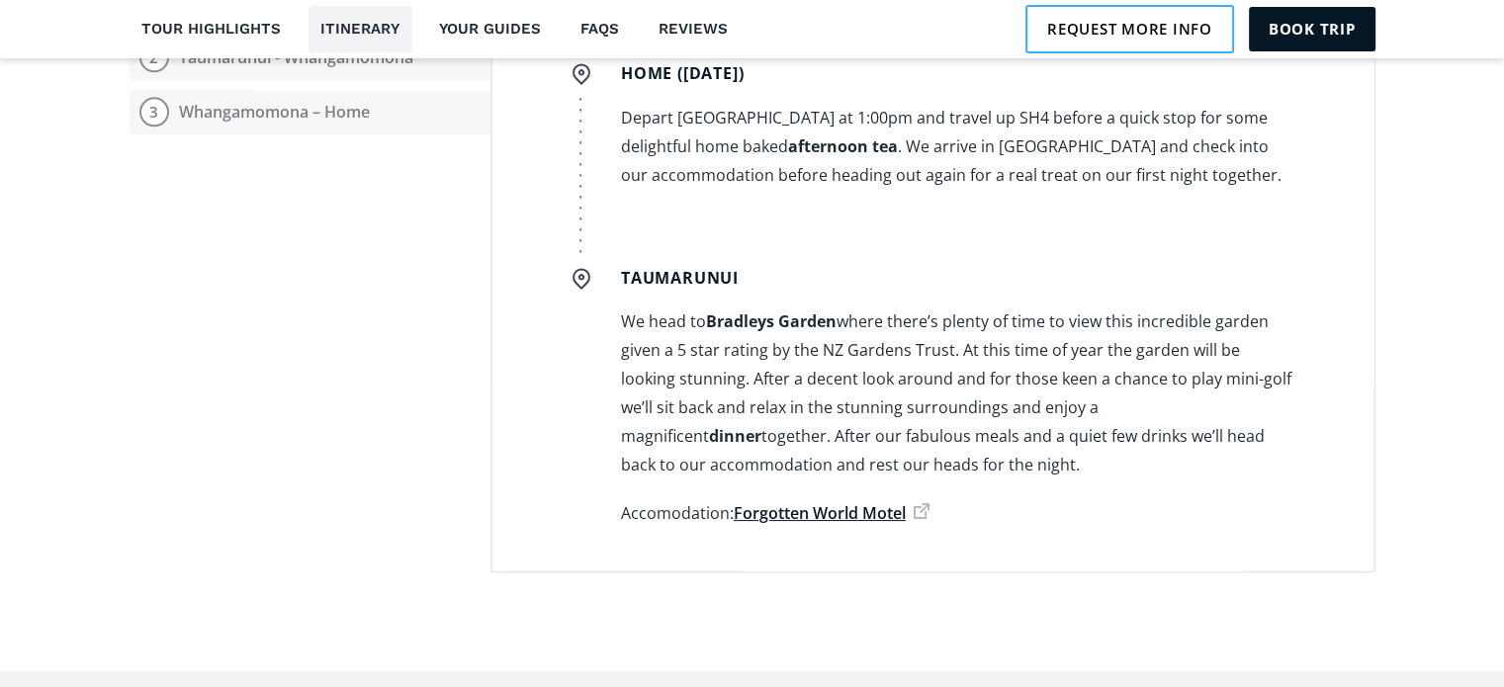
scroll to position [198, 0]
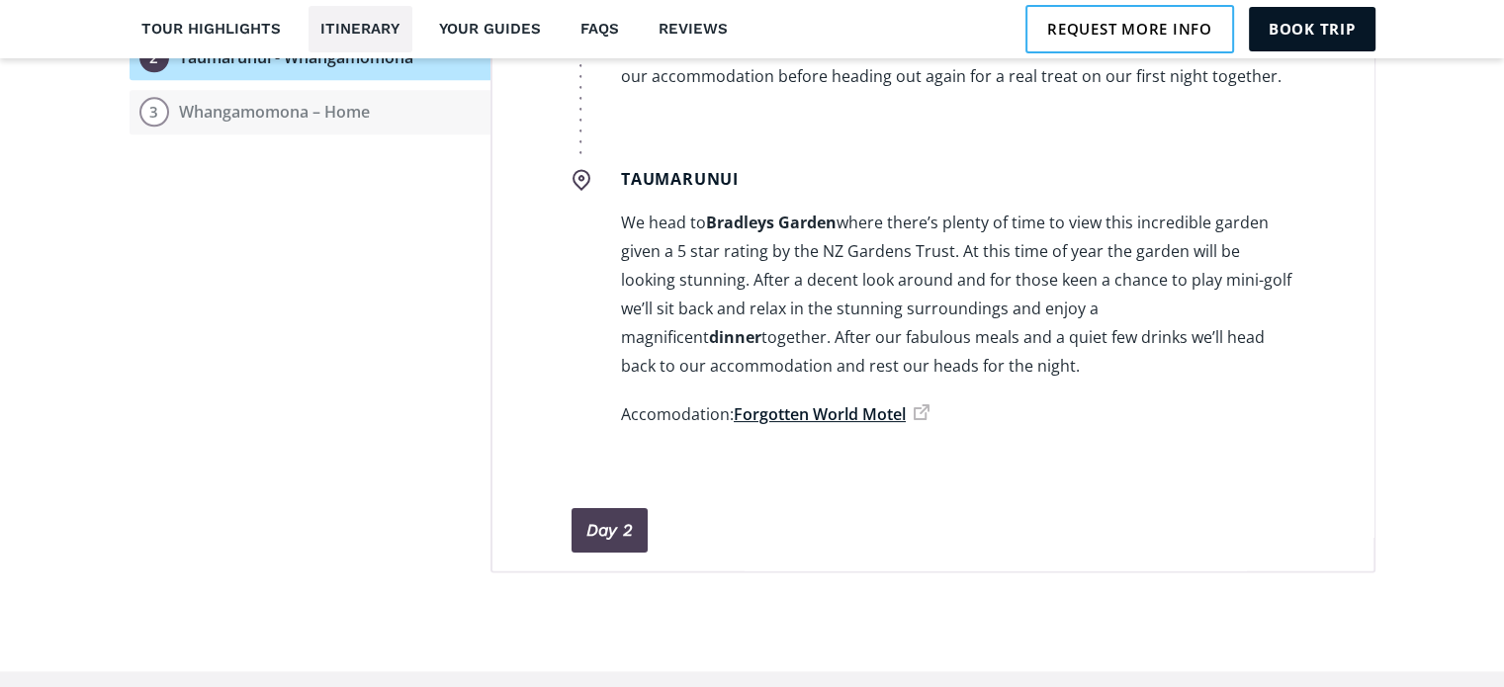
click at [806, 404] on link "Forgotten World Motel" at bounding box center [832, 415] width 196 height 22
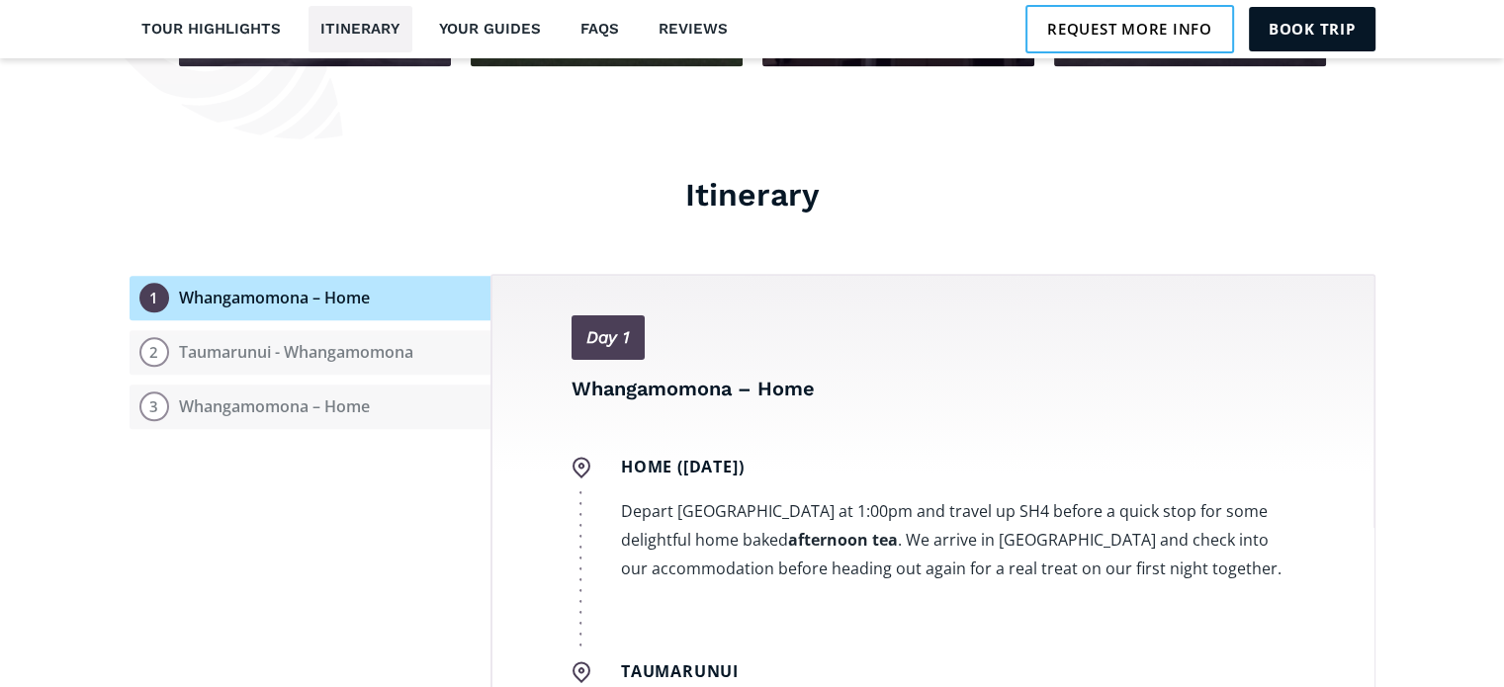
scroll to position [2176, 0]
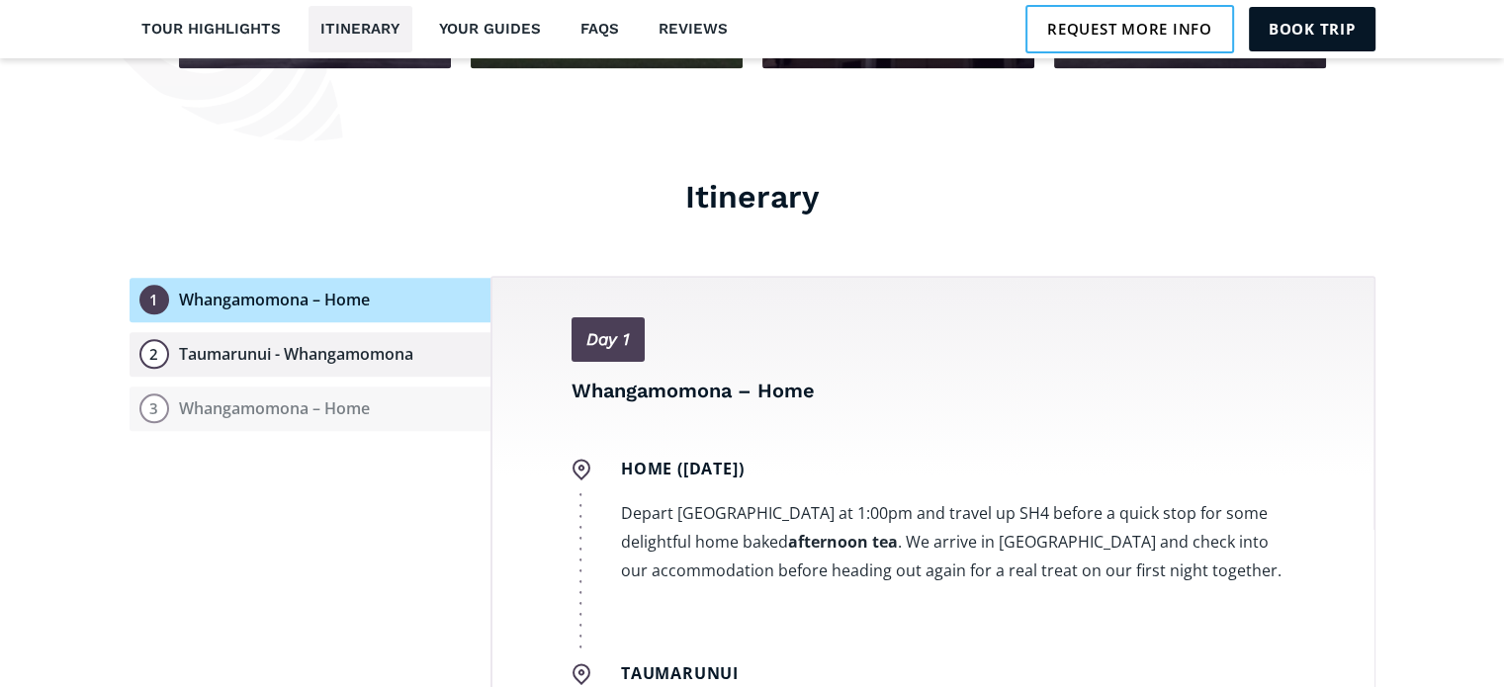
click at [320, 344] on div "Taumarunui - Whangamomona" at bounding box center [296, 354] width 234 height 21
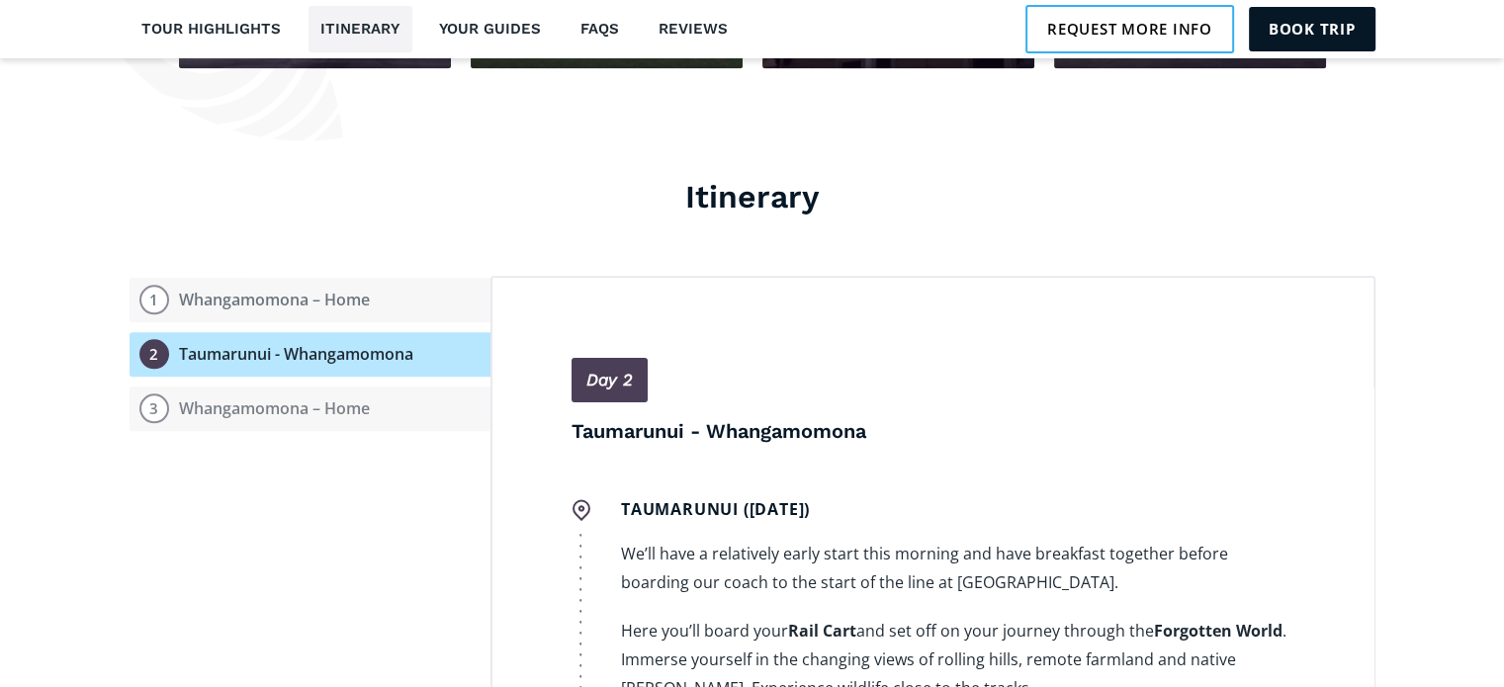
scroll to position [685, 0]
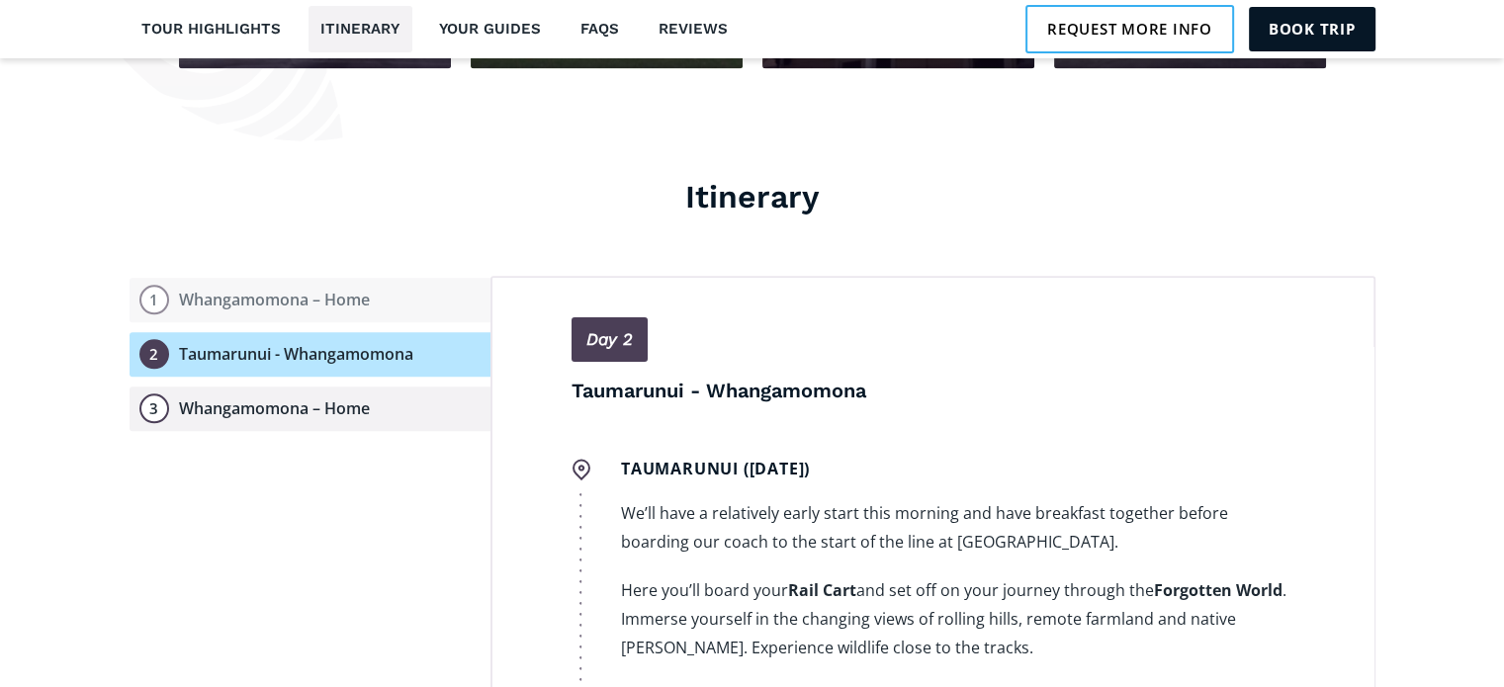
click at [303, 399] on div "Whangamomona – Home" at bounding box center [274, 409] width 191 height 21
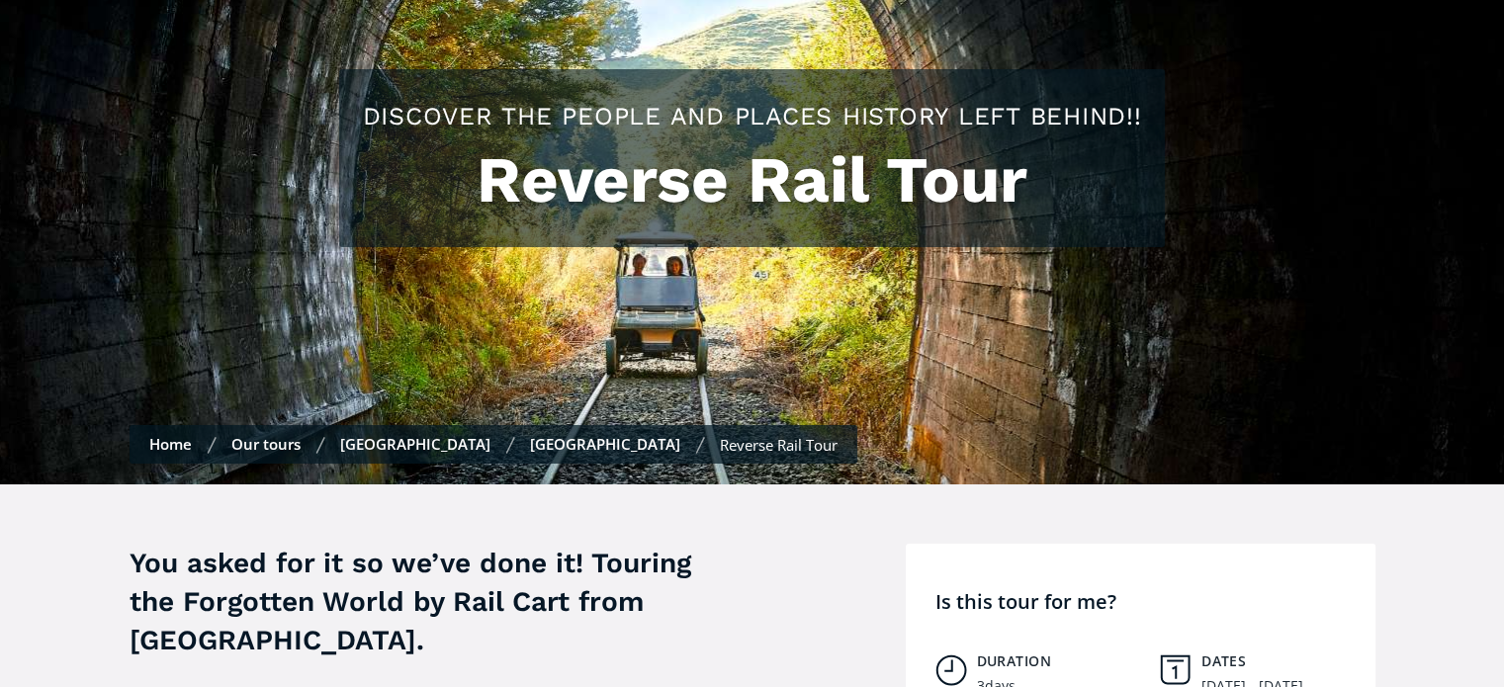
scroll to position [198, 0]
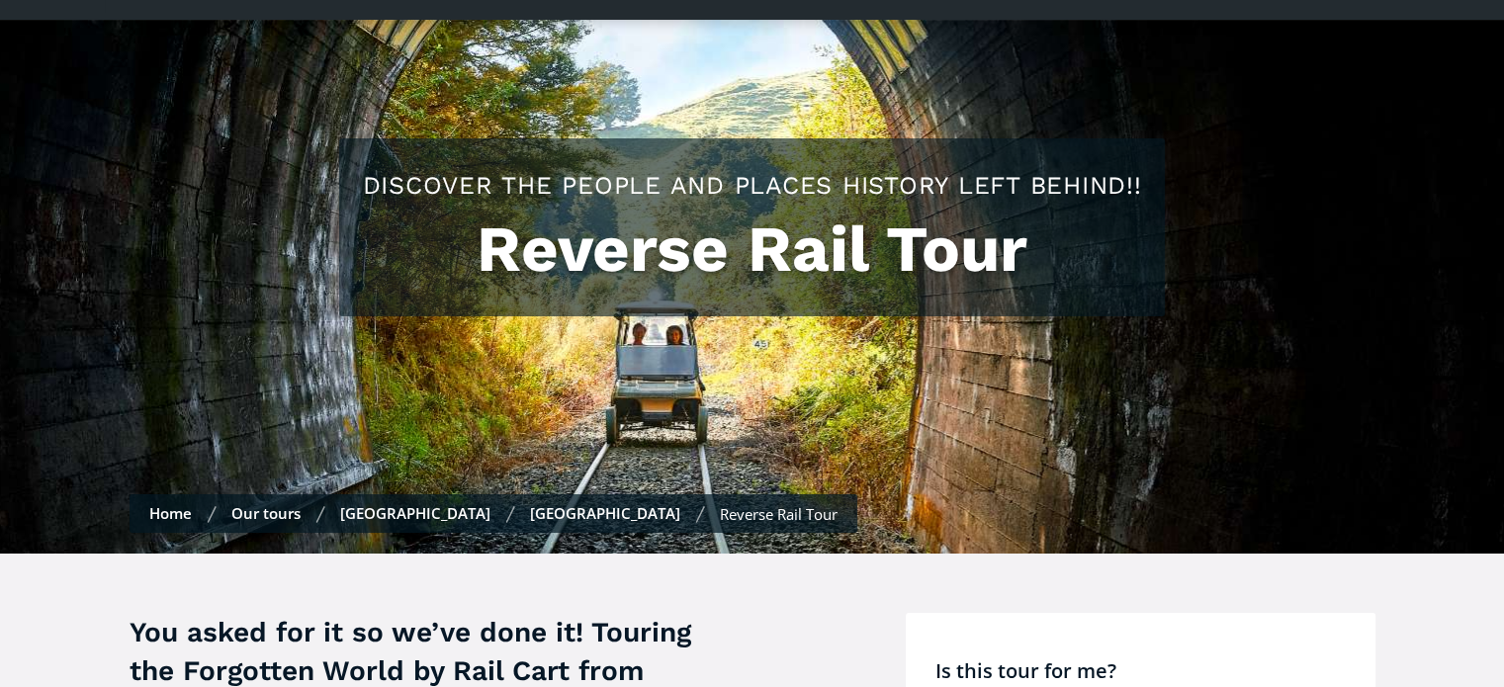
click at [265, 503] on link "Our tours" at bounding box center [265, 513] width 69 height 20
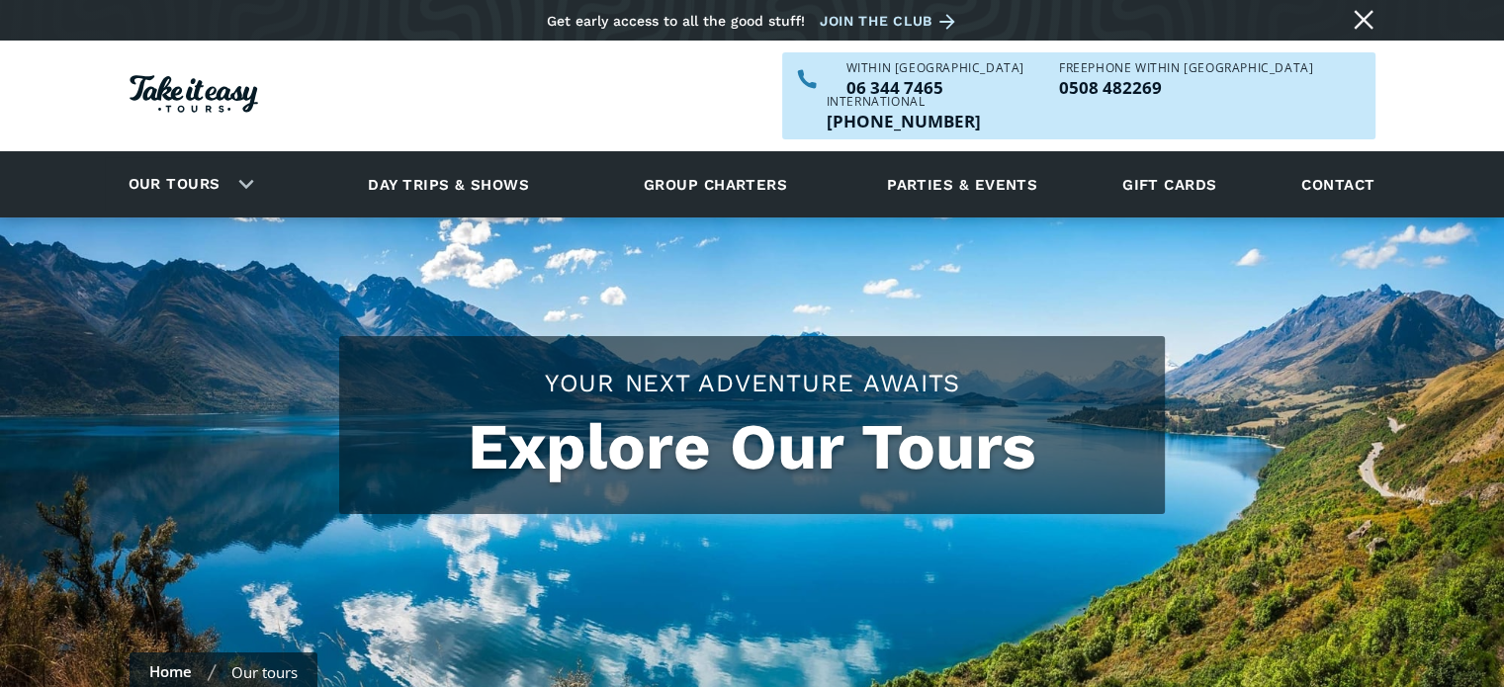
checkbox input "true"
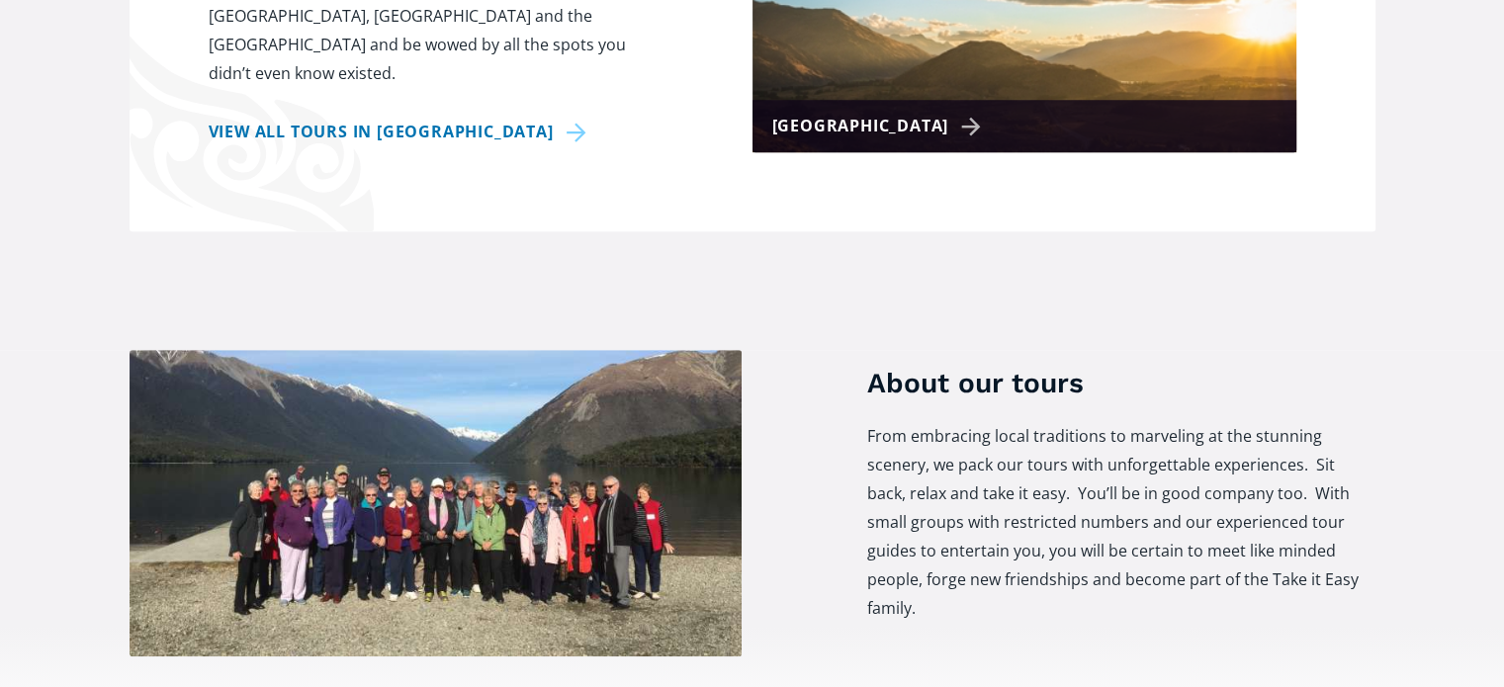
scroll to position [1286, 0]
